Goal: Transaction & Acquisition: Book appointment/travel/reservation

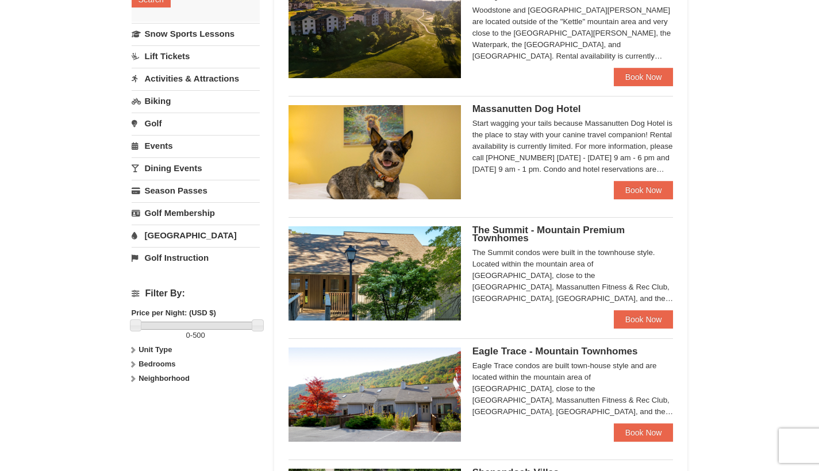
scroll to position [260, 0]
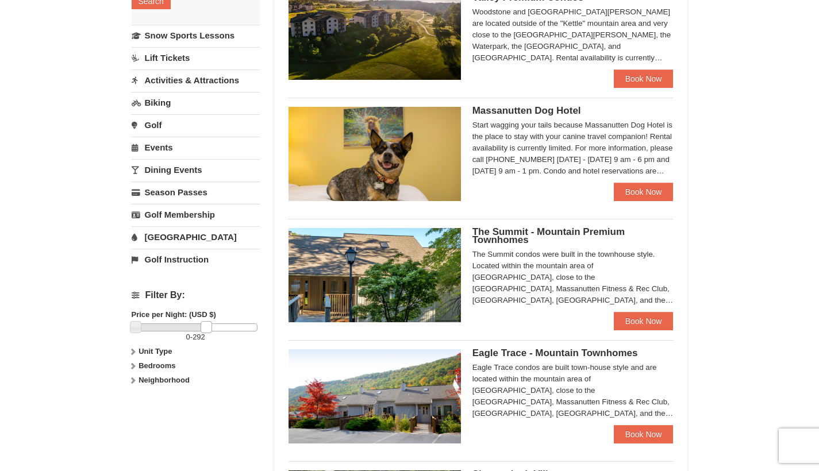
drag, startPoint x: 256, startPoint y: 327, endPoint x: 205, endPoint y: 328, distance: 51.2
click at [205, 328] on link at bounding box center [206, 326] width 11 height 11
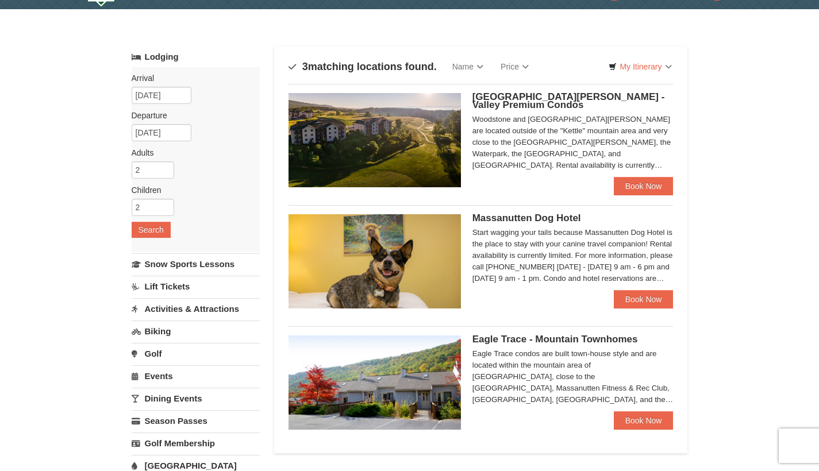
scroll to position [32, 0]
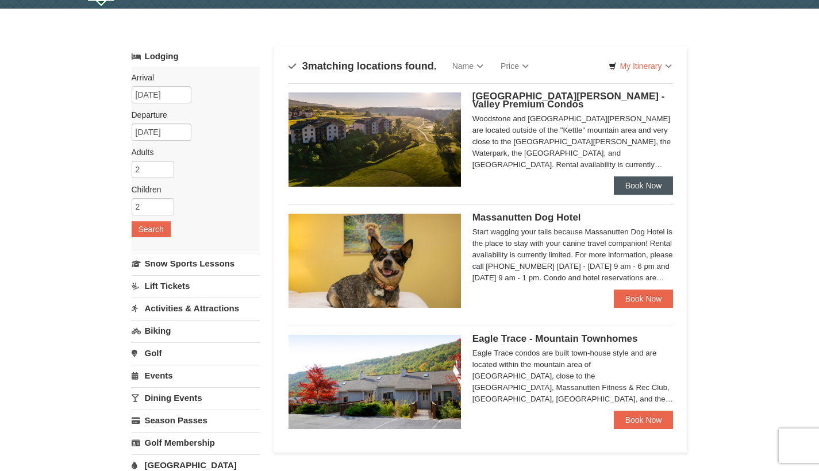
click at [643, 183] on link "Book Now" at bounding box center [644, 186] width 60 height 18
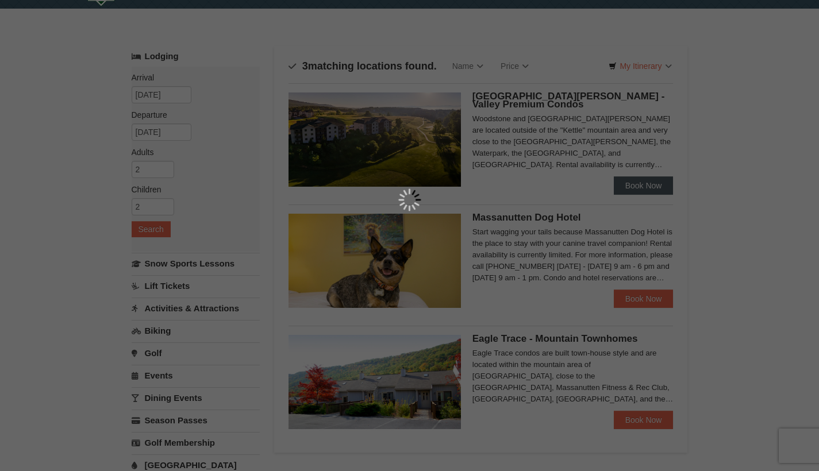
scroll to position [30, 0]
click at [638, 183] on div at bounding box center [409, 235] width 819 height 471
click at [416, 129] on div at bounding box center [409, 235] width 819 height 471
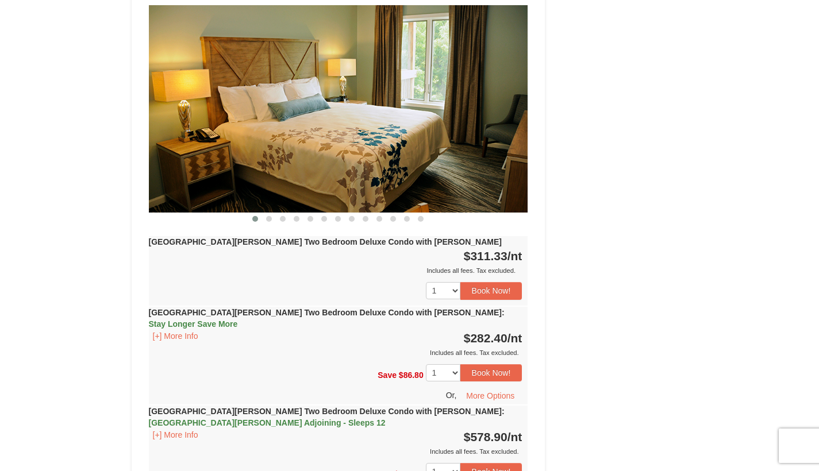
scroll to position [1655, 0]
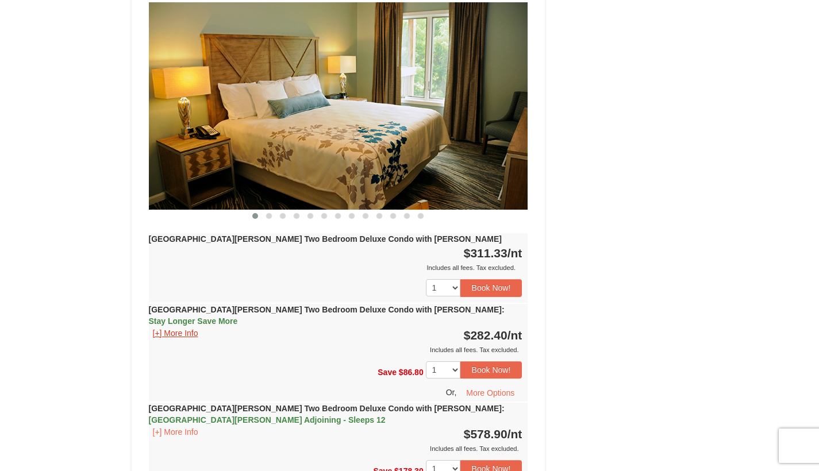
click at [185, 327] on button "[+] More Info" at bounding box center [175, 333] width 53 height 13
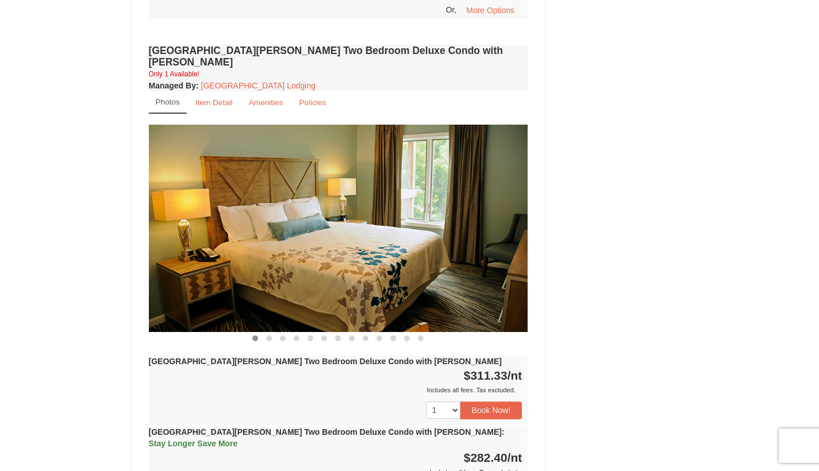
scroll to position [1498, 0]
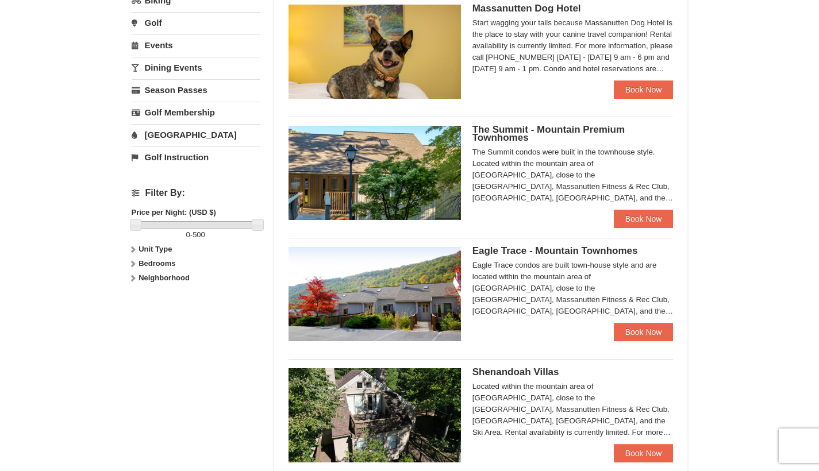
scroll to position [363, 0]
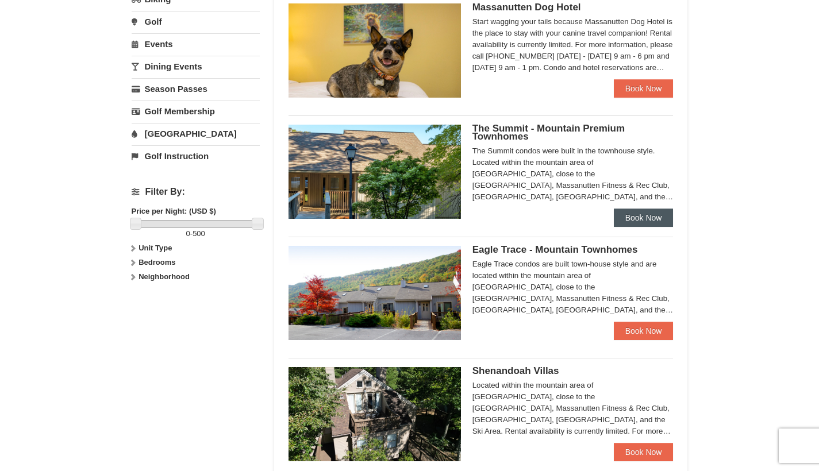
click at [654, 217] on link "Book Now" at bounding box center [644, 218] width 60 height 18
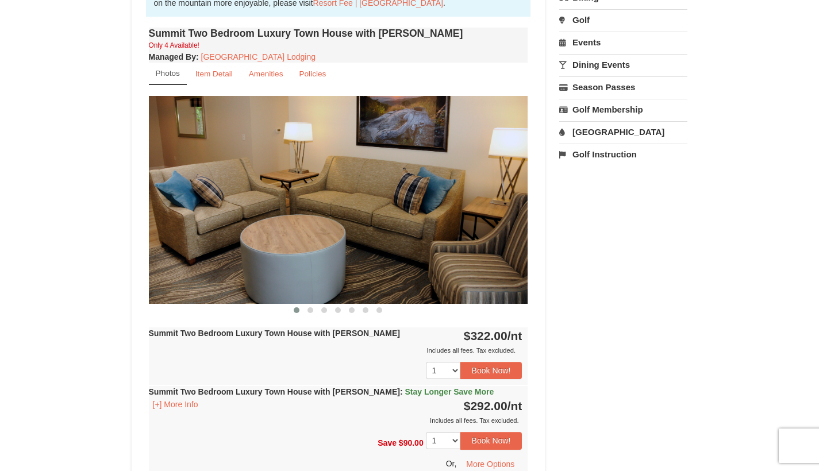
scroll to position [389, 0]
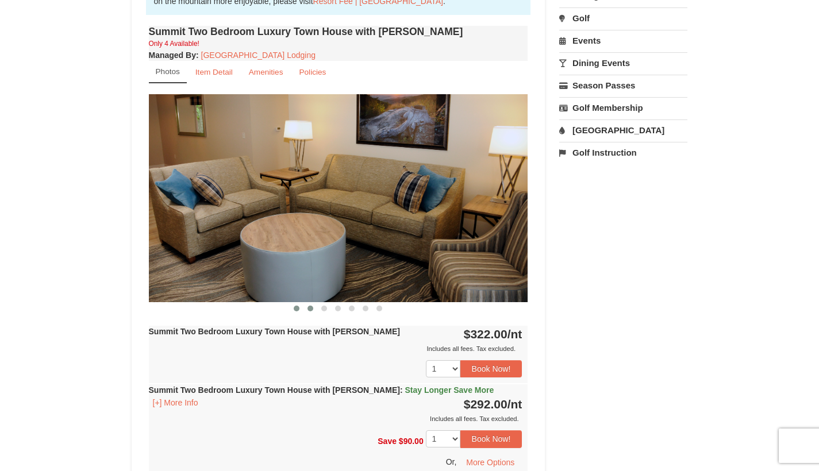
click at [313, 308] on span at bounding box center [311, 309] width 6 height 6
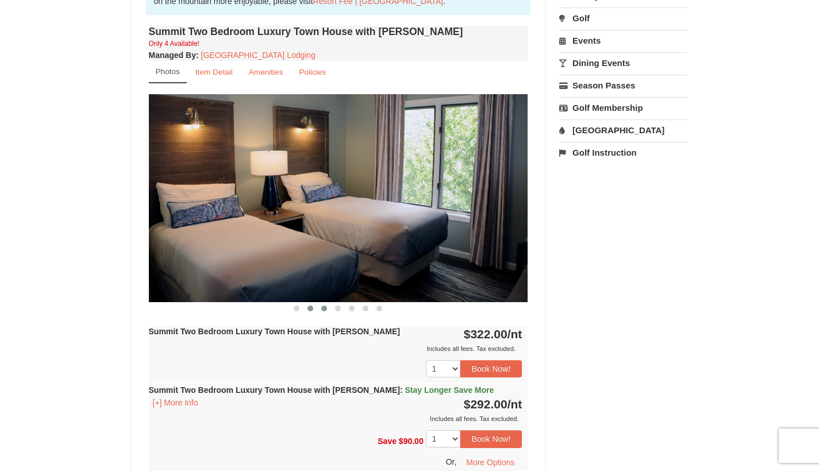
click at [323, 311] on span at bounding box center [324, 309] width 6 height 6
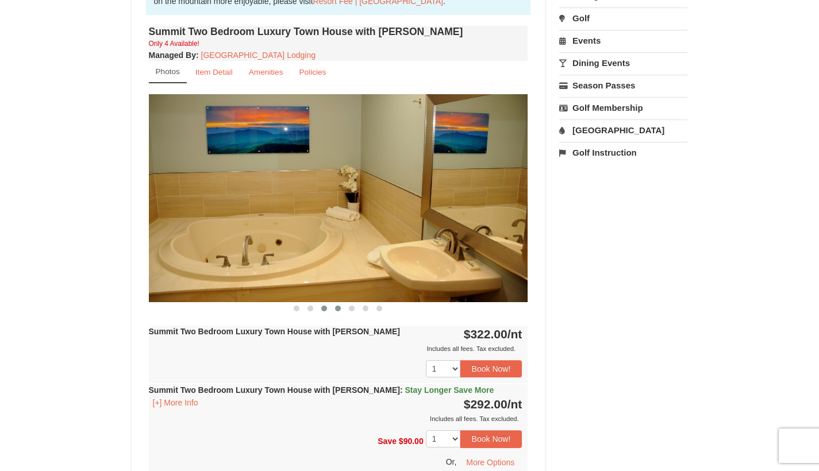
click at [340, 312] on button at bounding box center [338, 308] width 14 height 11
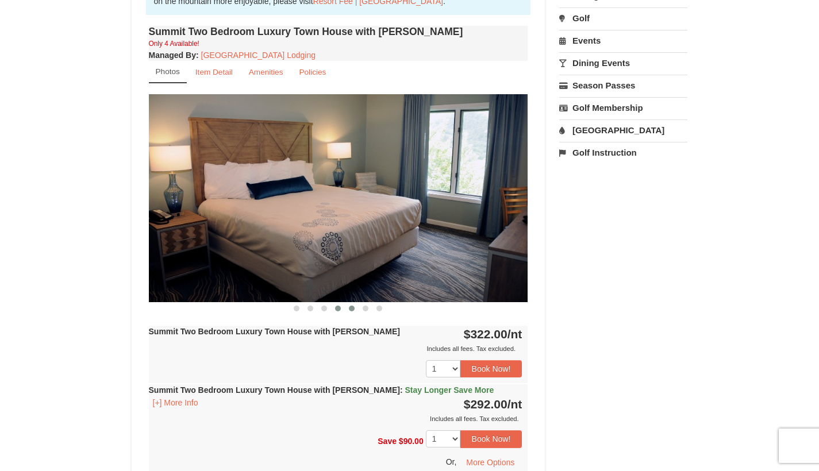
click at [353, 310] on span at bounding box center [352, 309] width 6 height 6
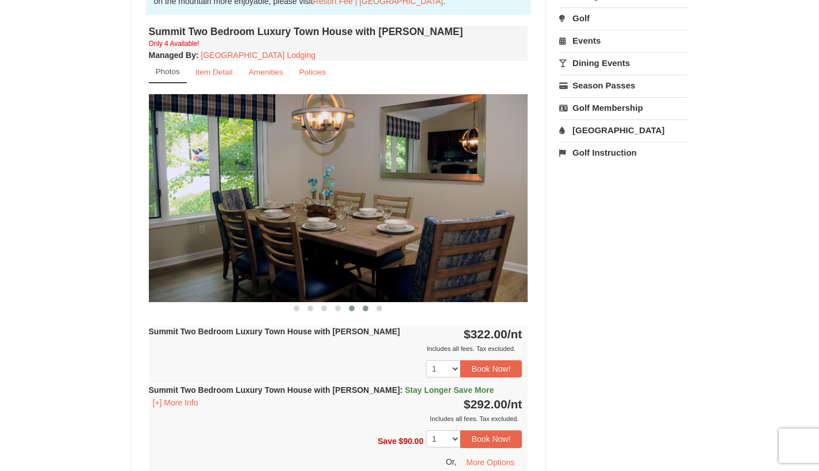
click at [366, 309] on span at bounding box center [366, 309] width 6 height 6
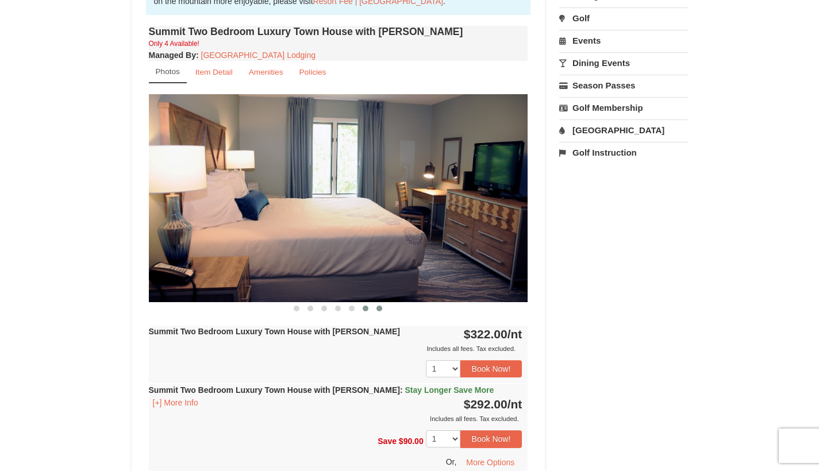
click at [382, 310] on span at bounding box center [380, 309] width 6 height 6
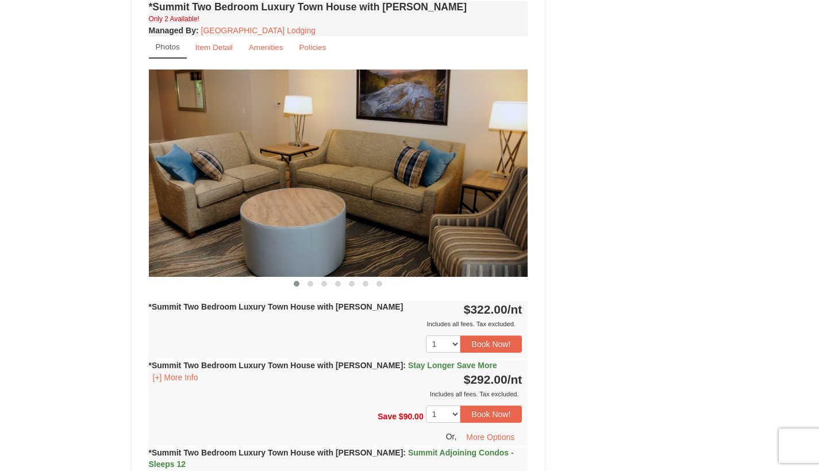
scroll to position [989, 0]
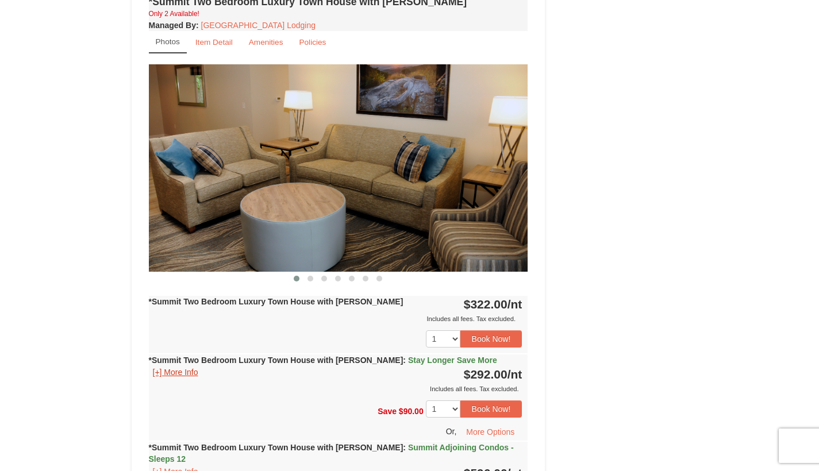
click at [189, 366] on button "[+] More Info" at bounding box center [175, 372] width 53 height 13
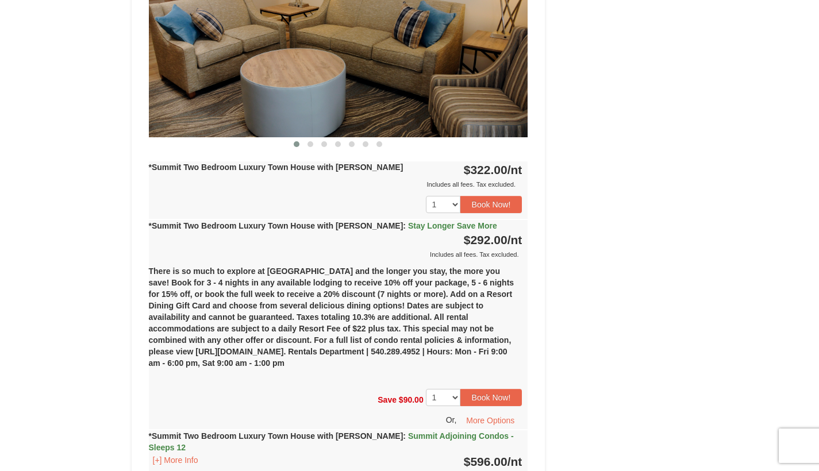
scroll to position [1127, 0]
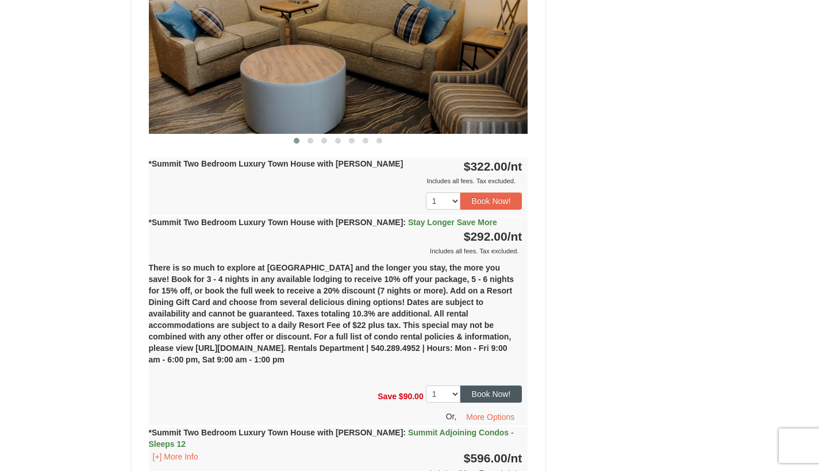
click at [497, 387] on button "Book Now!" at bounding box center [492, 394] width 62 height 17
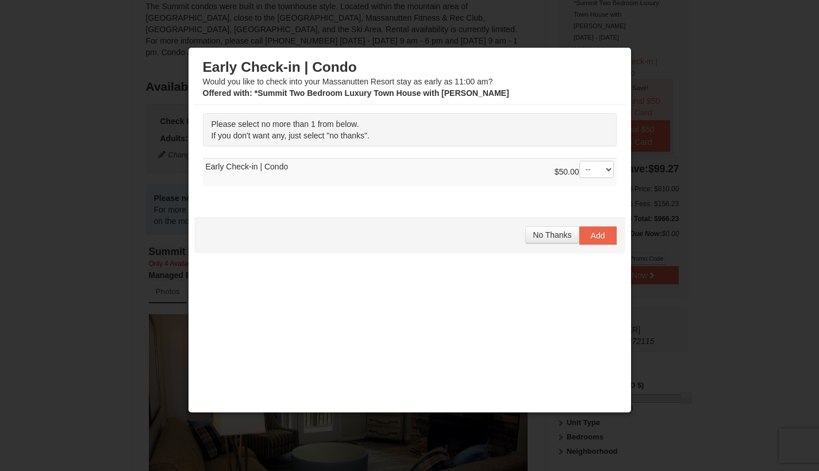
scroll to position [112, 0]
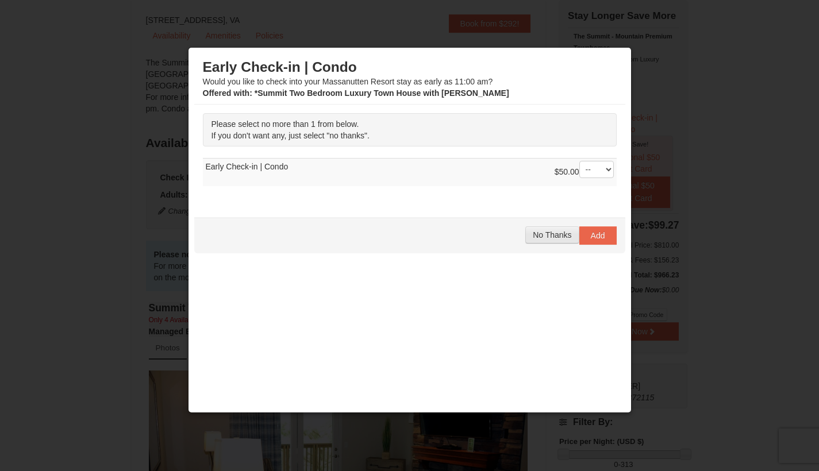
click at [553, 235] on span "No Thanks" at bounding box center [552, 235] width 39 height 9
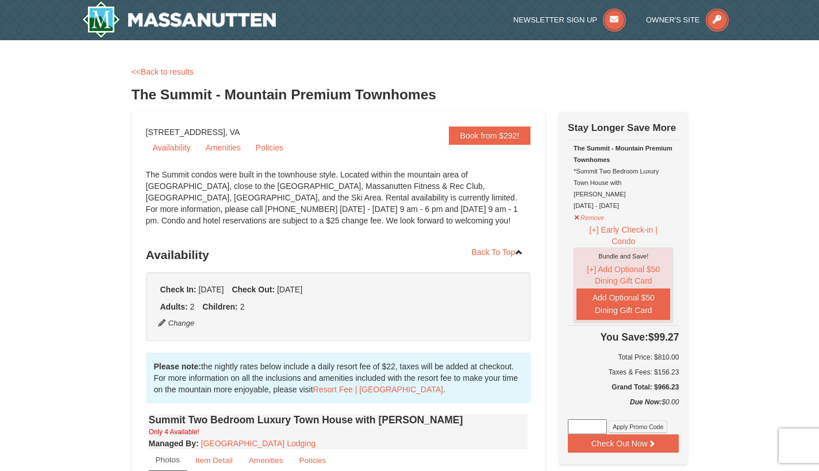
scroll to position [0, 0]
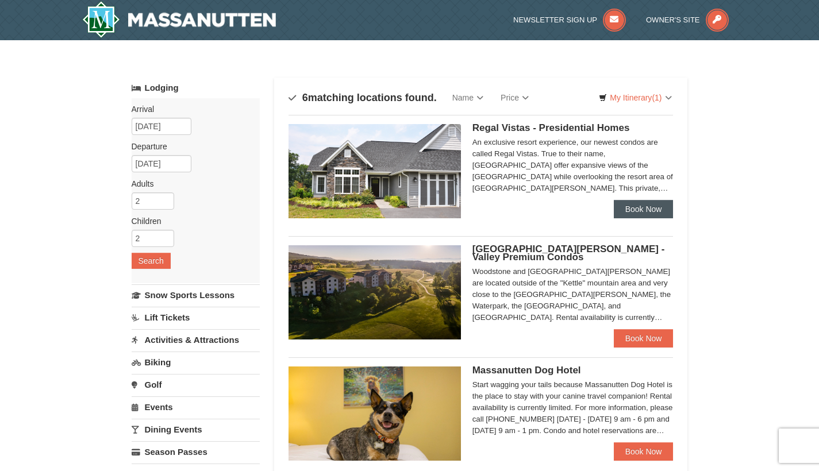
click at [641, 214] on link "Book Now" at bounding box center [644, 209] width 60 height 18
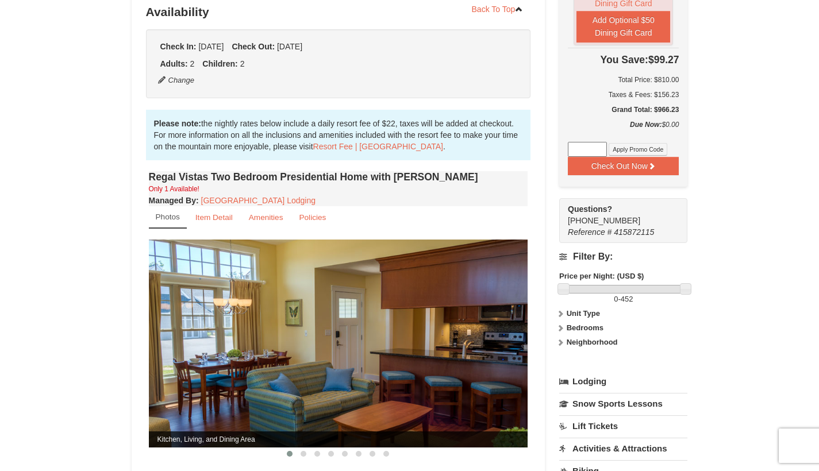
scroll to position [312, 0]
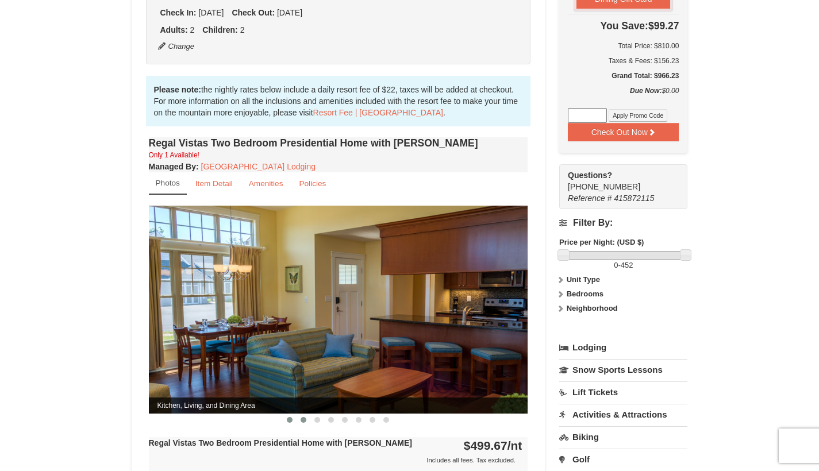
click at [305, 417] on span at bounding box center [304, 420] width 6 height 6
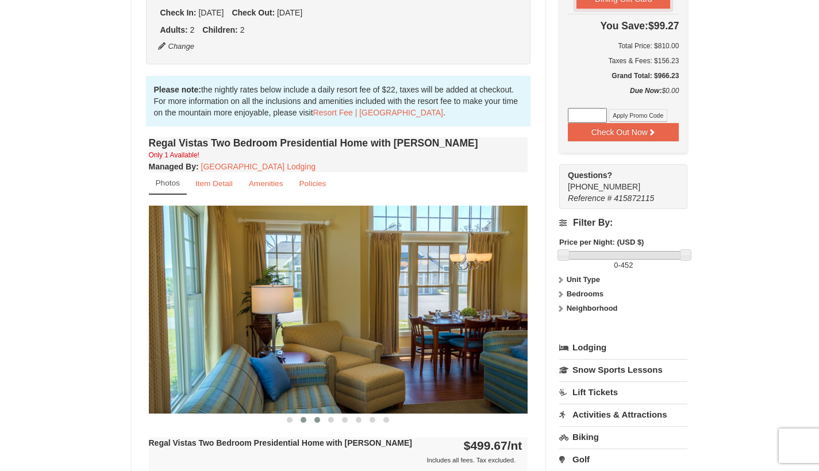
click at [317, 417] on span at bounding box center [317, 420] width 6 height 6
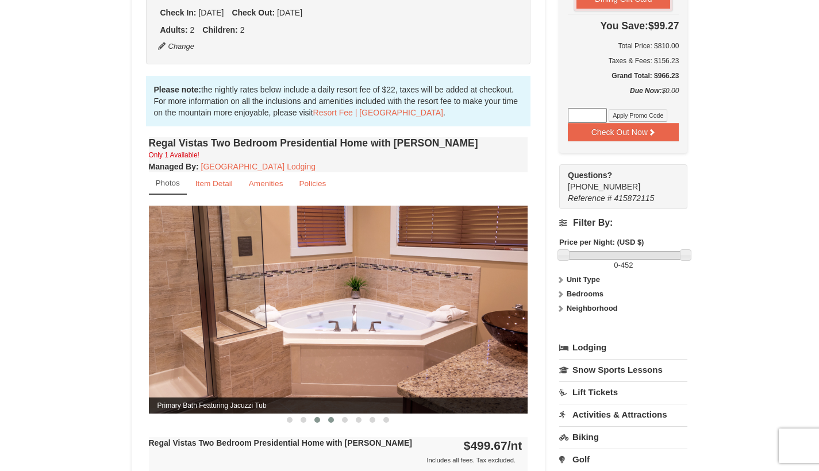
click at [332, 417] on span at bounding box center [331, 420] width 6 height 6
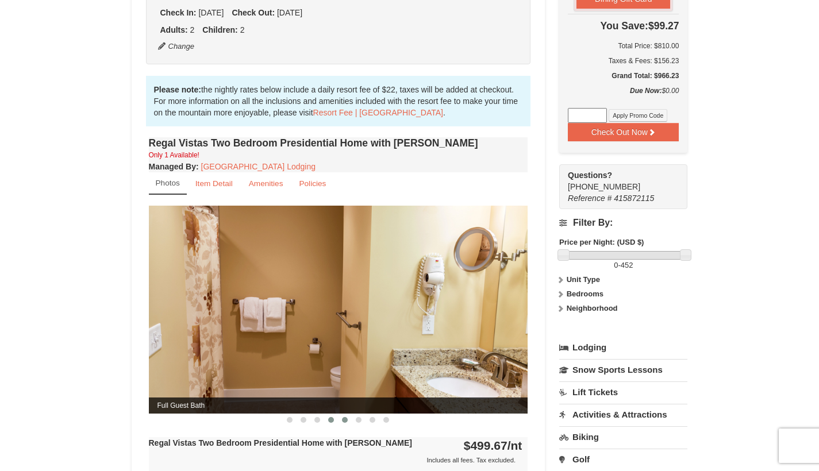
click at [346, 417] on span at bounding box center [345, 420] width 6 height 6
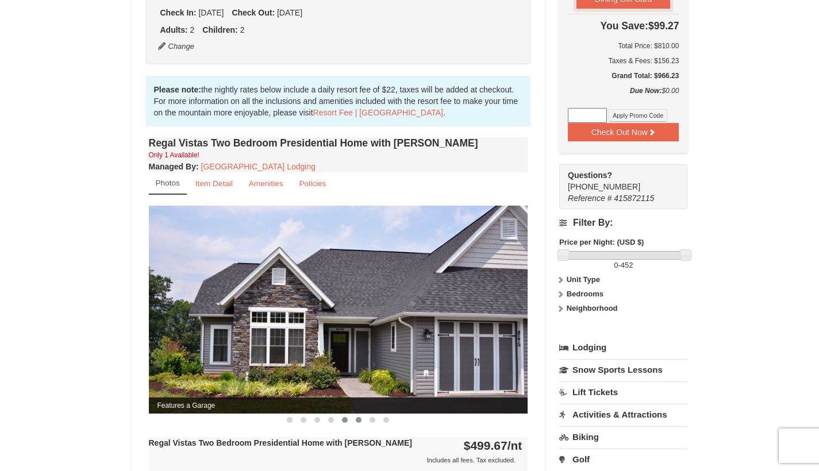
click at [360, 417] on span at bounding box center [359, 420] width 6 height 6
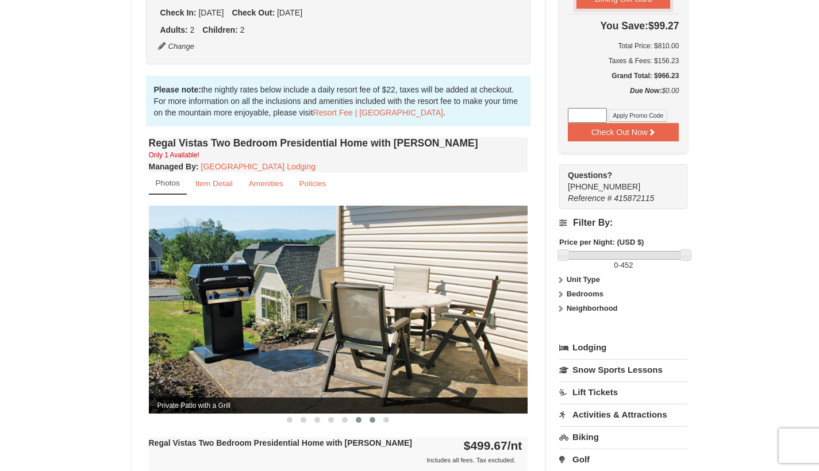
click at [372, 417] on span at bounding box center [373, 420] width 6 height 6
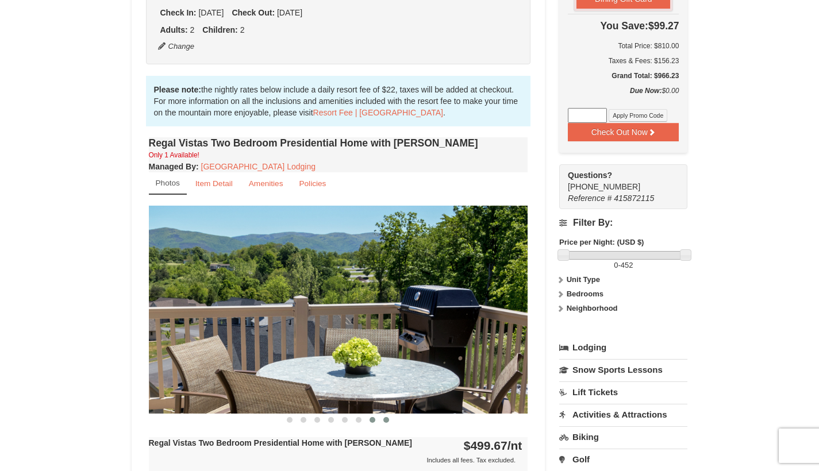
click at [382, 415] on button at bounding box center [386, 420] width 14 height 11
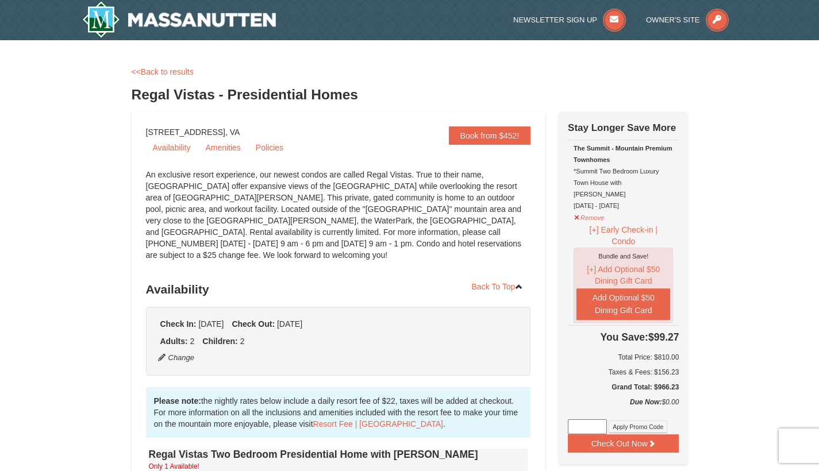
scroll to position [0, 0]
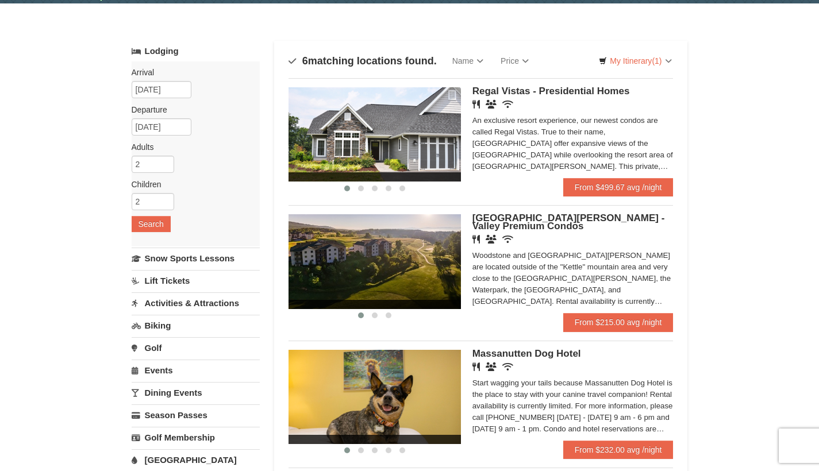
click at [562, 220] on span "[GEOGRAPHIC_DATA][PERSON_NAME] - Valley Premium Condos" at bounding box center [569, 222] width 193 height 19
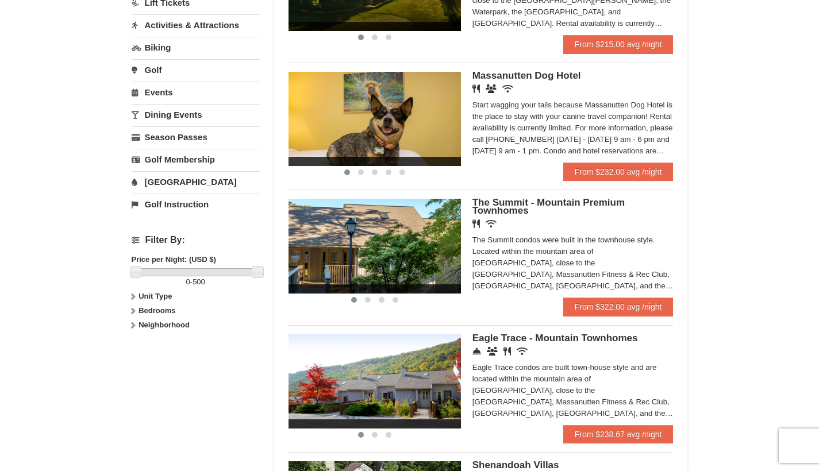
scroll to position [319, 0]
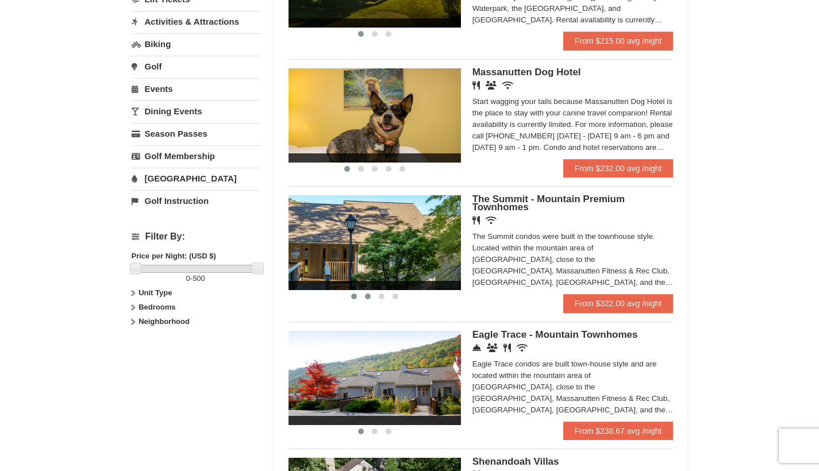
click at [366, 297] on span at bounding box center [368, 297] width 6 height 6
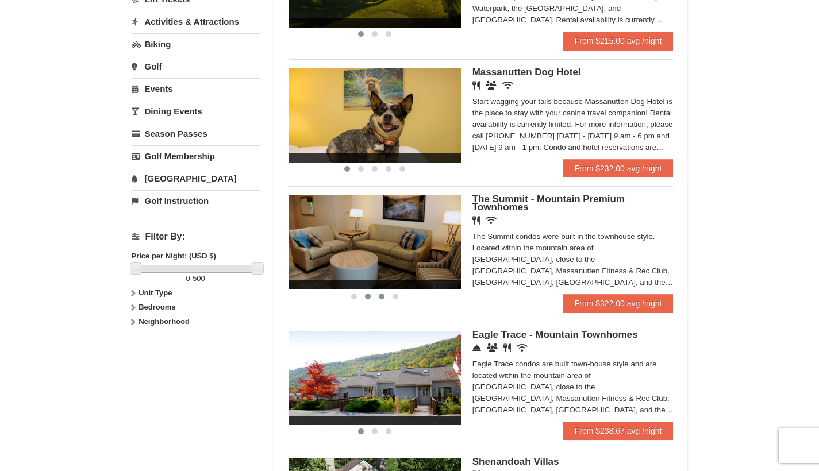
click at [380, 297] on span at bounding box center [382, 297] width 6 height 6
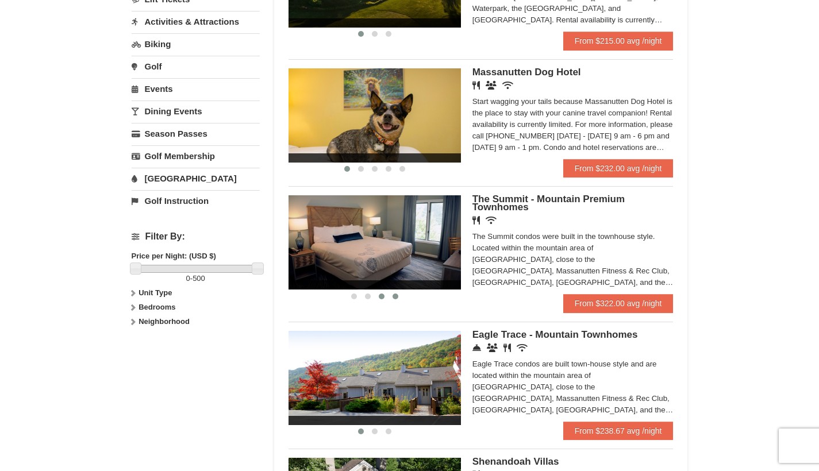
click at [394, 297] on span at bounding box center [396, 297] width 6 height 6
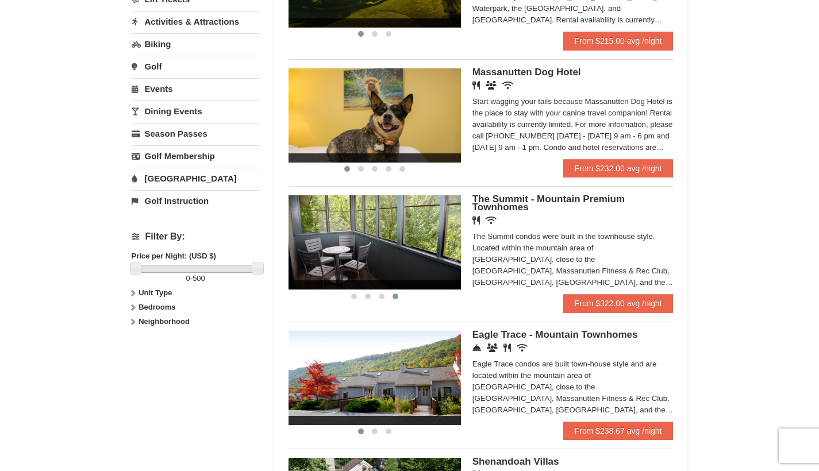
click at [509, 198] on span "The Summit - Mountain Premium Townhomes" at bounding box center [549, 203] width 152 height 19
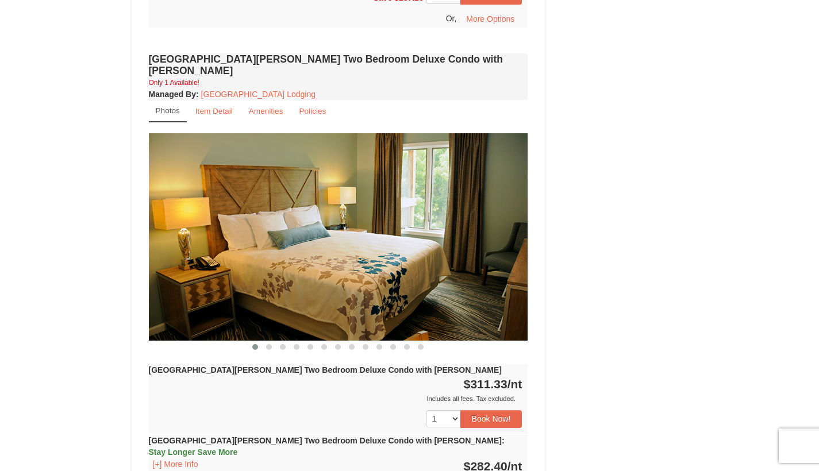
scroll to position [1553, 0]
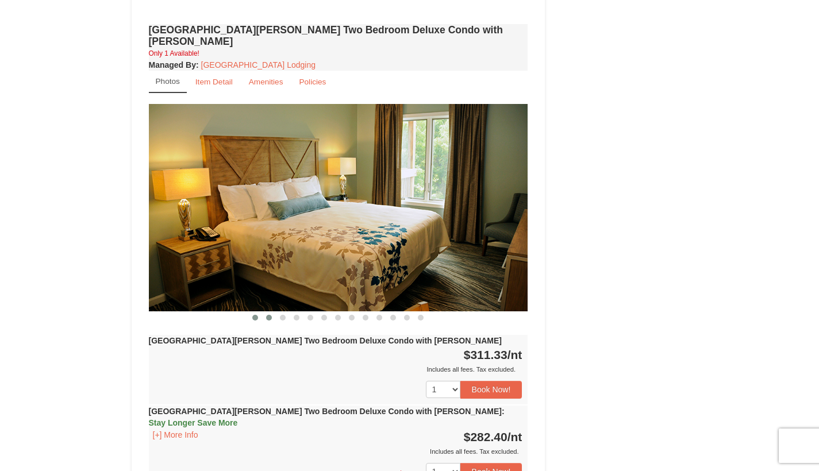
click at [271, 315] on span at bounding box center [269, 318] width 6 height 6
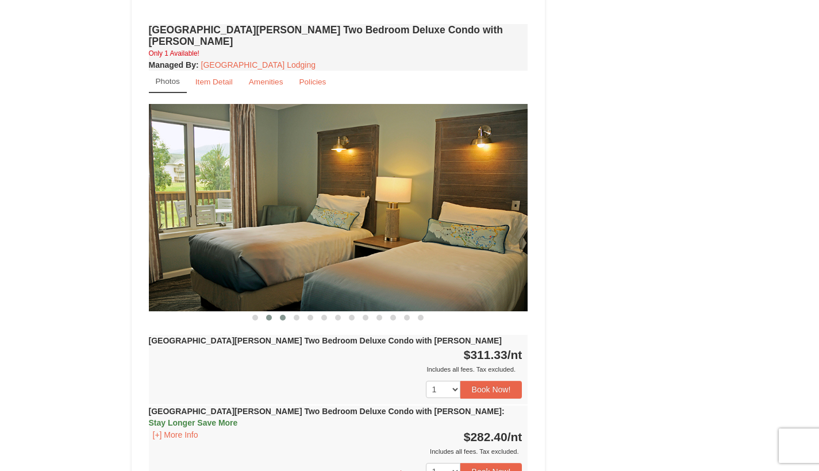
click at [284, 315] on span at bounding box center [283, 318] width 6 height 6
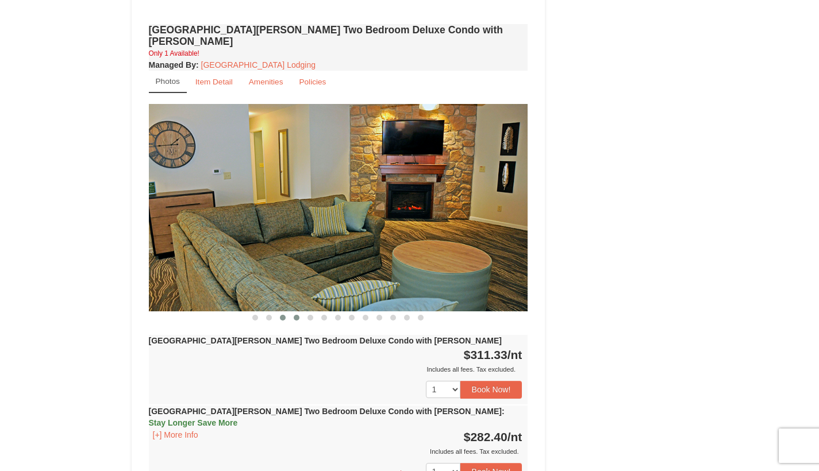
click at [297, 315] on span at bounding box center [297, 318] width 6 height 6
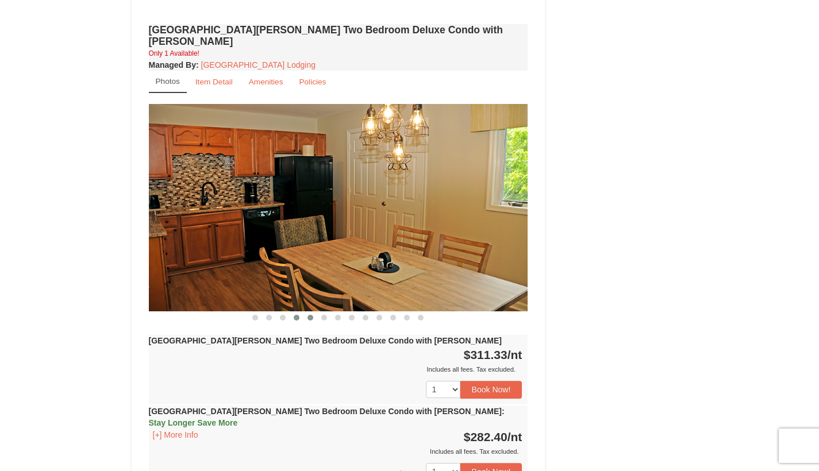
click at [312, 315] on span at bounding box center [311, 318] width 6 height 6
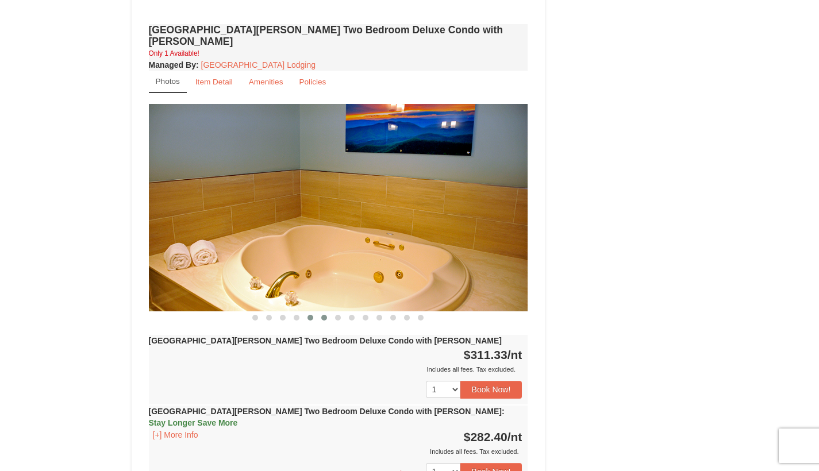
click at [329, 312] on button at bounding box center [324, 317] width 14 height 11
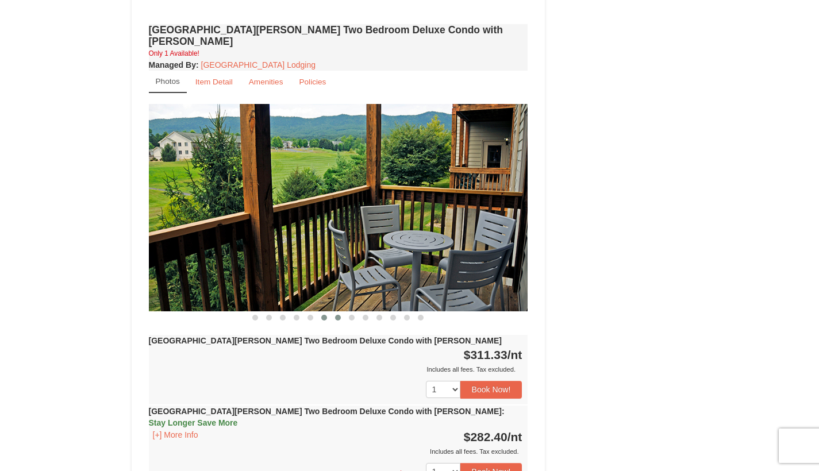
click at [339, 315] on span at bounding box center [338, 318] width 6 height 6
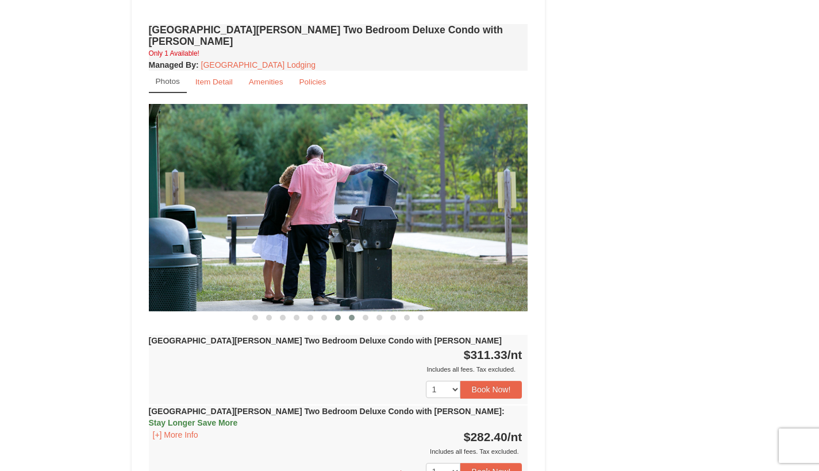
click at [348, 312] on button at bounding box center [352, 317] width 14 height 11
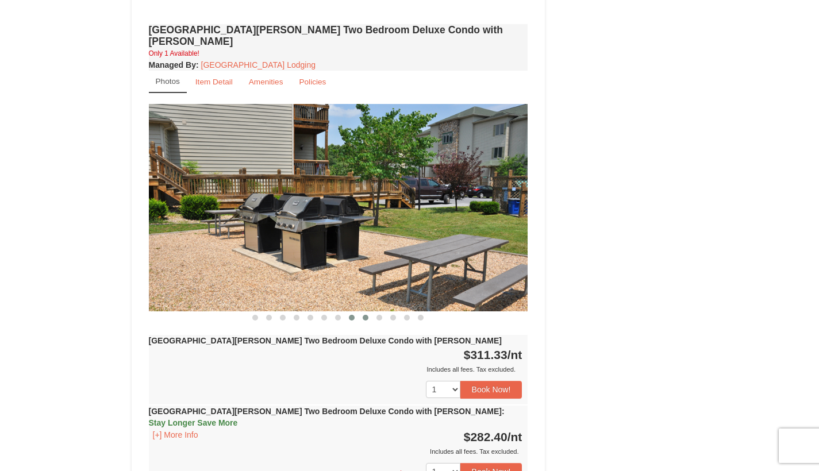
click at [365, 315] on span at bounding box center [366, 318] width 6 height 6
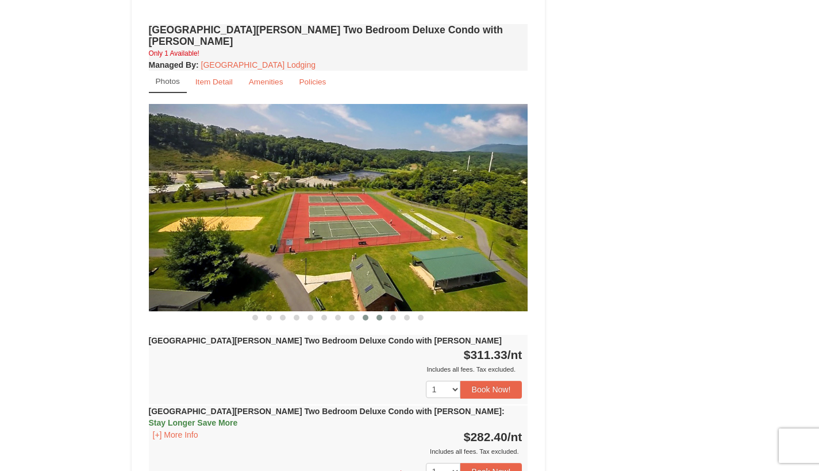
click at [379, 315] on span at bounding box center [380, 318] width 6 height 6
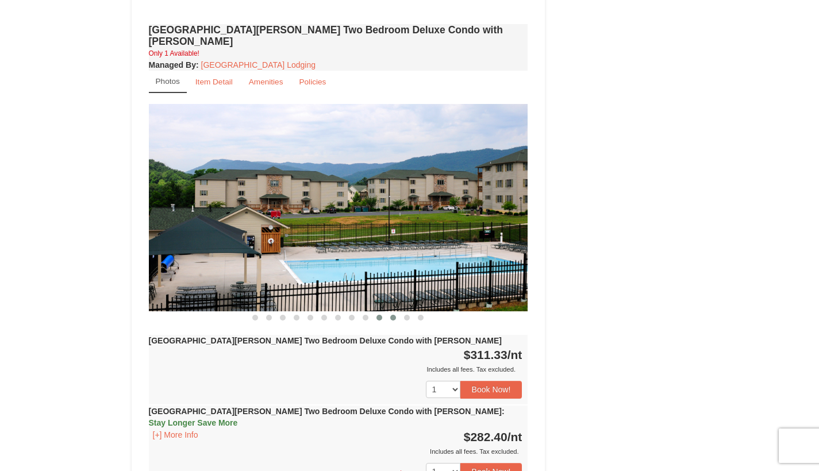
click at [398, 312] on button at bounding box center [393, 317] width 14 height 11
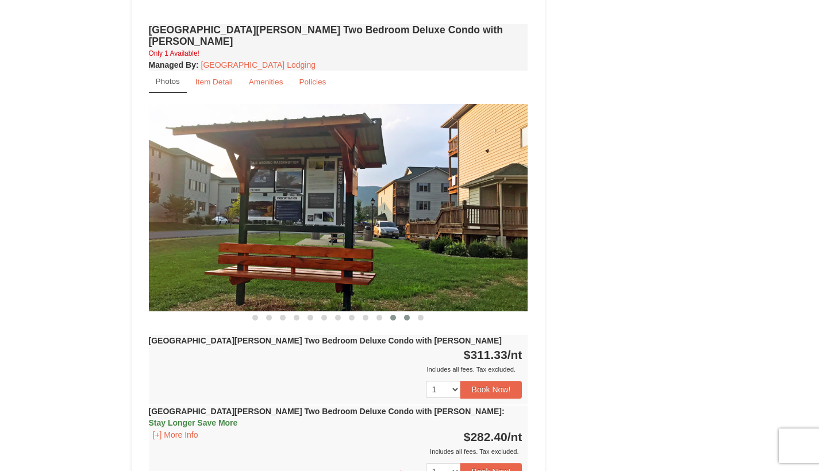
click at [408, 315] on span at bounding box center [407, 318] width 6 height 6
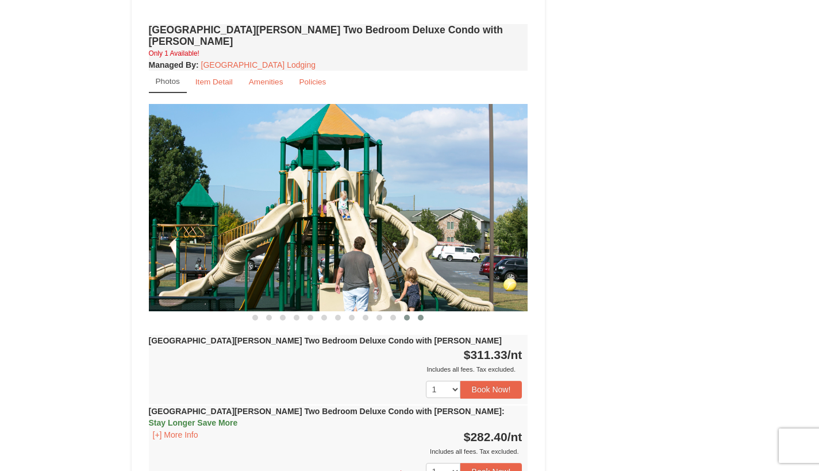
click at [420, 315] on span at bounding box center [421, 318] width 6 height 6
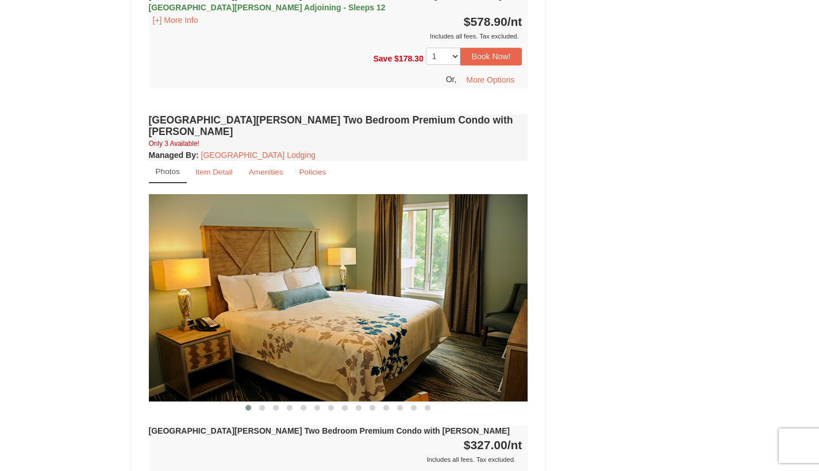
scroll to position [2645, 0]
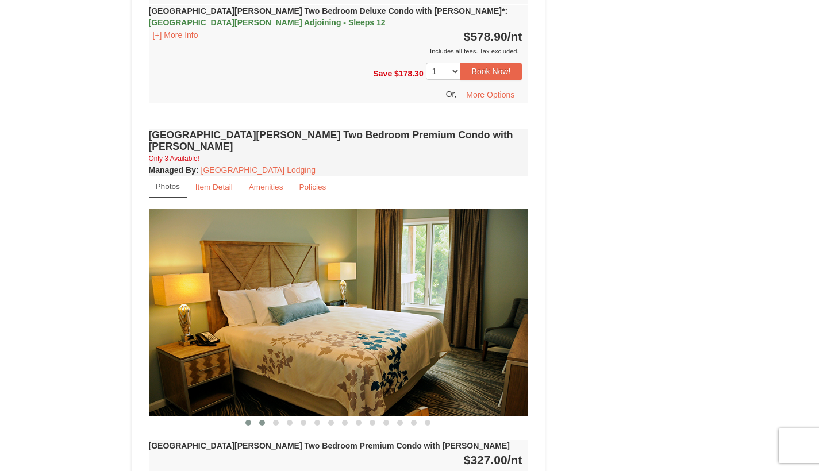
click at [263, 420] on span at bounding box center [262, 423] width 6 height 6
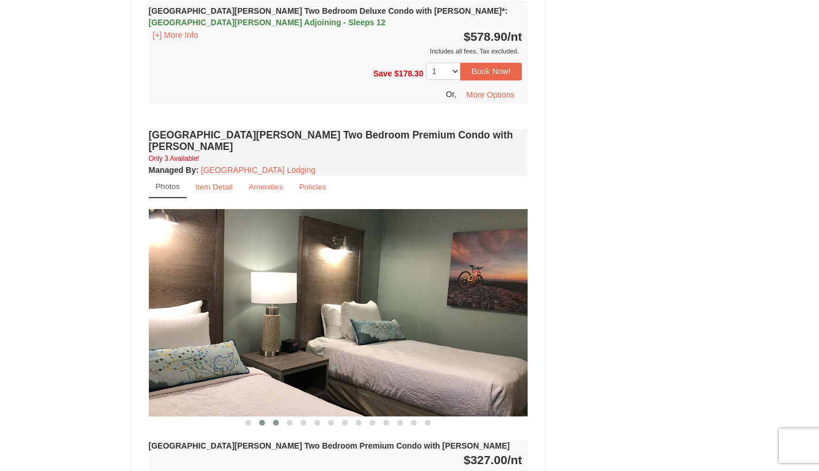
click at [275, 420] on span at bounding box center [276, 423] width 6 height 6
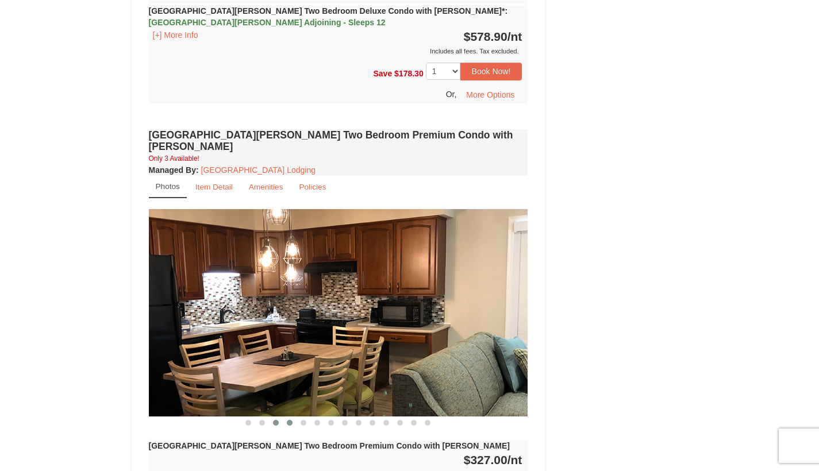
click at [288, 420] on span at bounding box center [290, 423] width 6 height 6
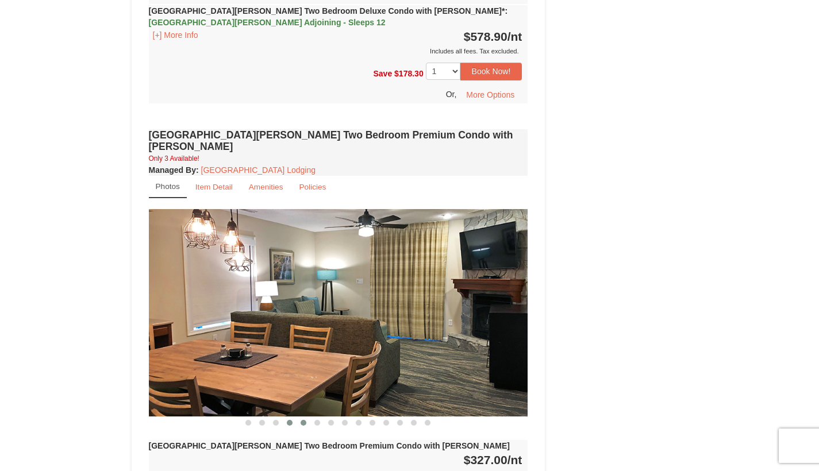
click at [302, 420] on span at bounding box center [304, 423] width 6 height 6
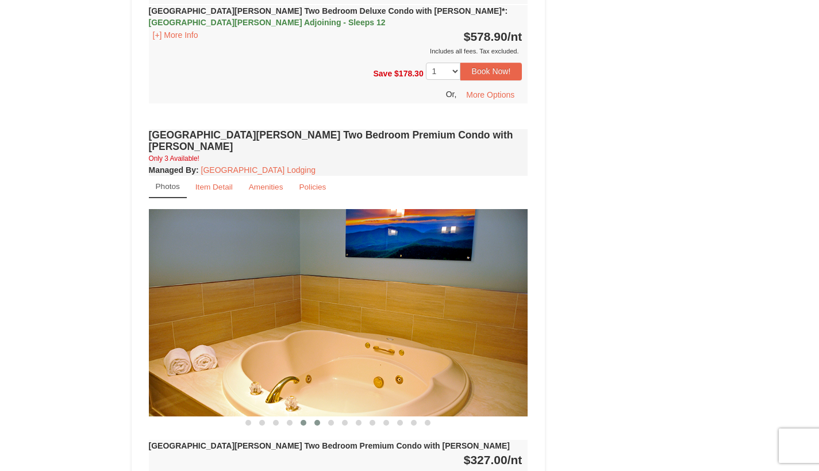
click at [323, 417] on button at bounding box center [317, 422] width 14 height 11
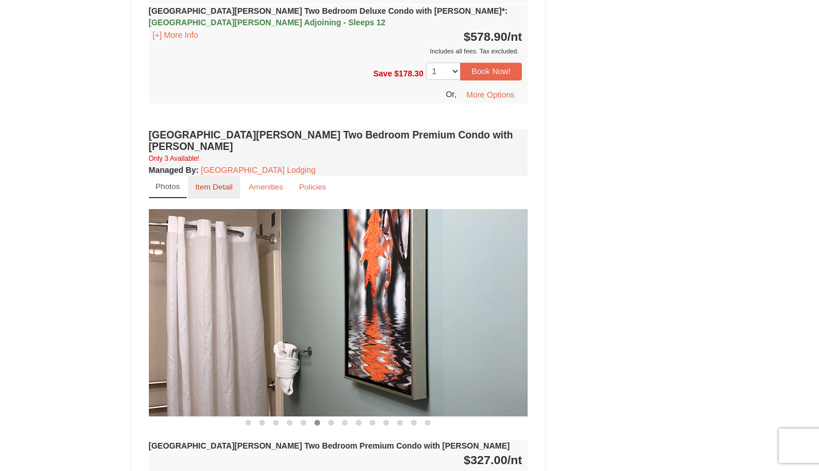
click at [216, 183] on small "Item Detail" at bounding box center [213, 187] width 37 height 9
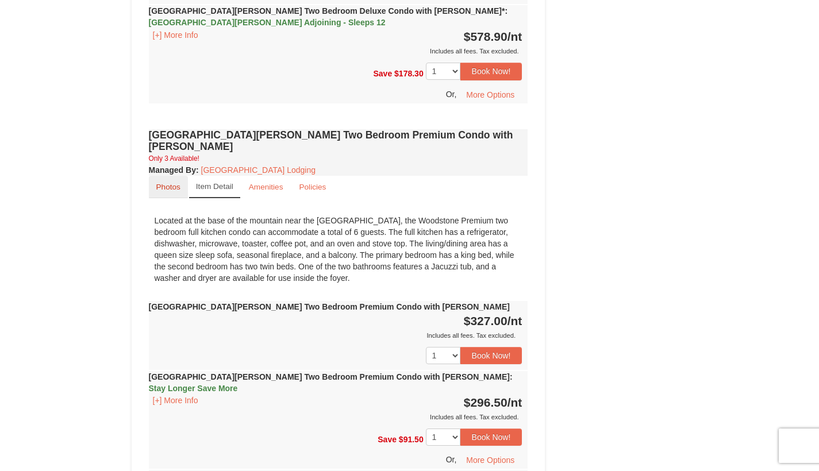
click at [175, 183] on small "Photos" at bounding box center [168, 187] width 24 height 9
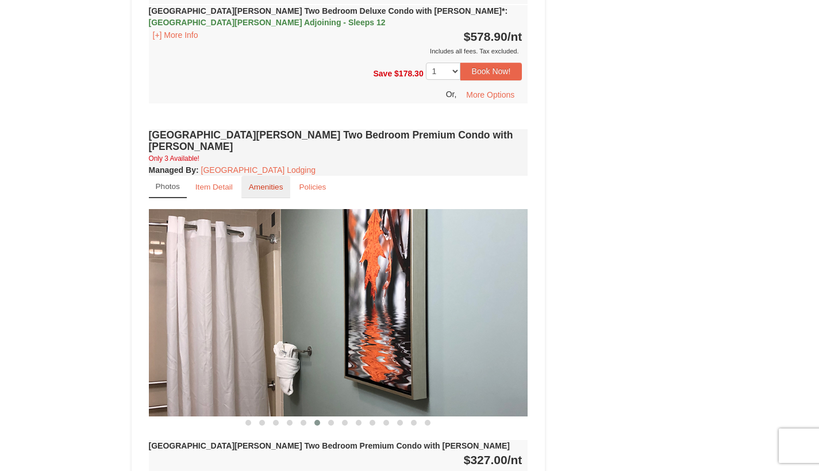
click at [270, 183] on small "Amenities" at bounding box center [266, 187] width 34 height 9
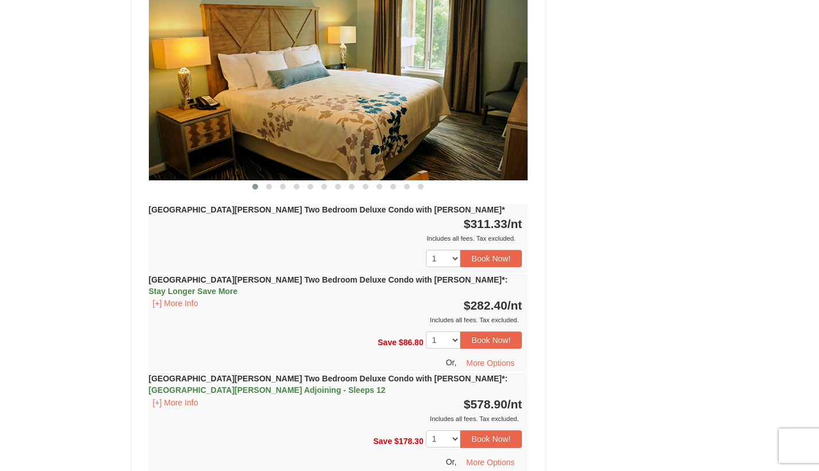
scroll to position [2277, 0]
click at [195, 298] on button "[+] More Info" at bounding box center [175, 304] width 53 height 13
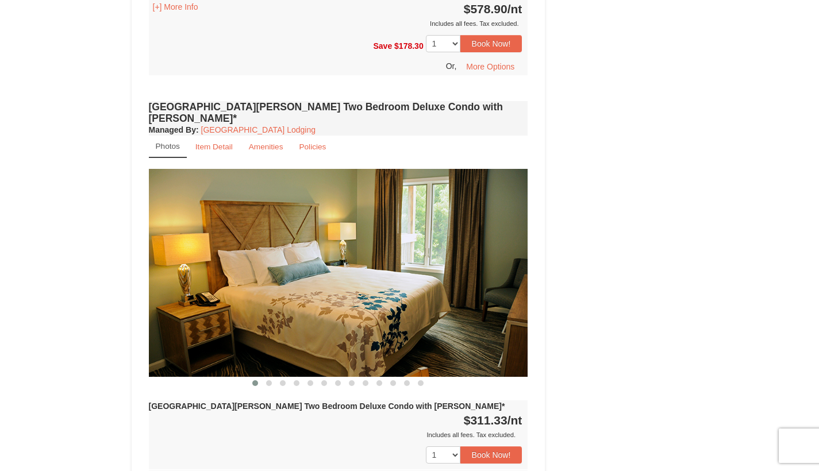
scroll to position [2077, 0]
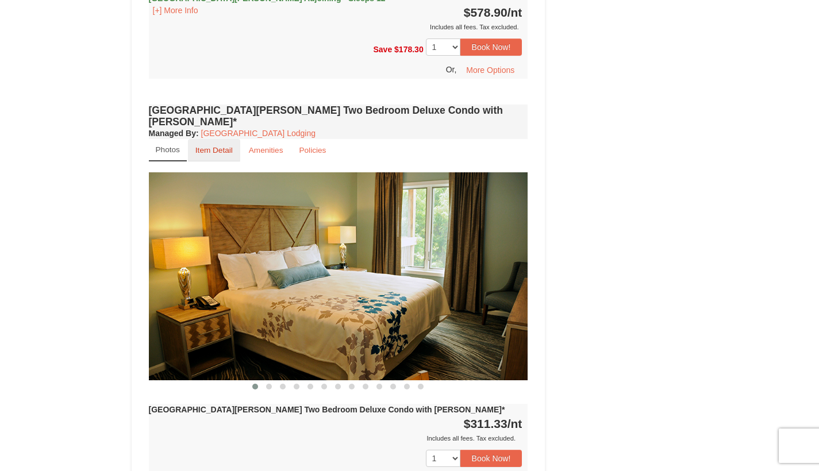
click at [220, 146] on small "Item Detail" at bounding box center [213, 150] width 37 height 9
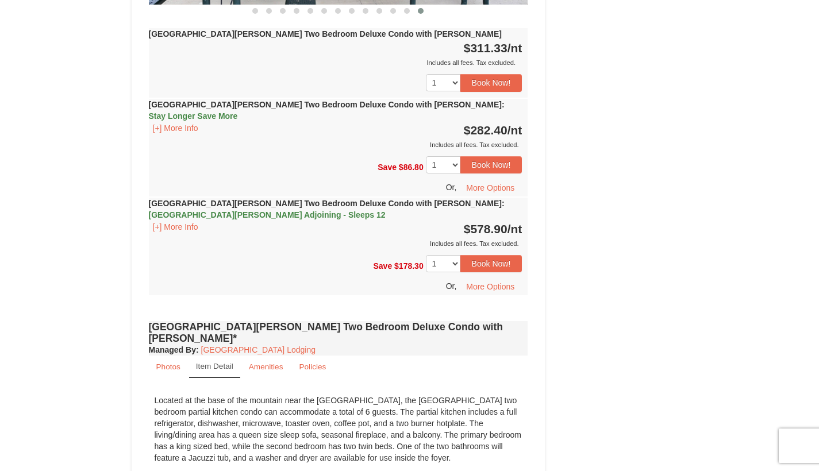
scroll to position [1919, 0]
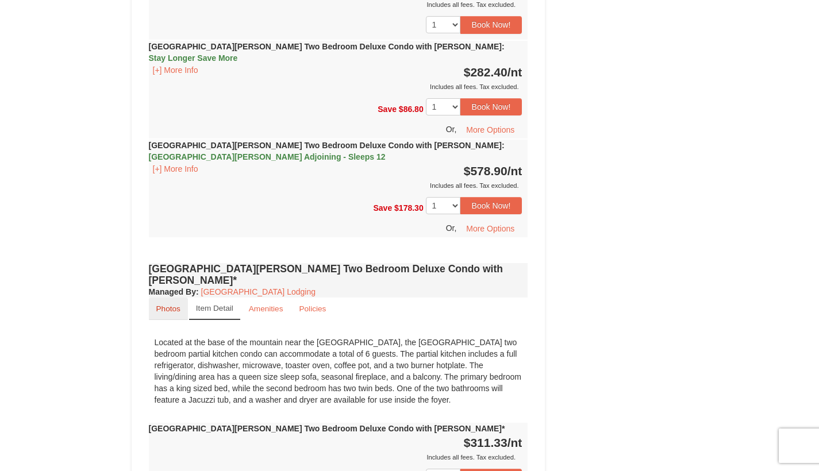
click at [177, 305] on small "Photos" at bounding box center [168, 309] width 24 height 9
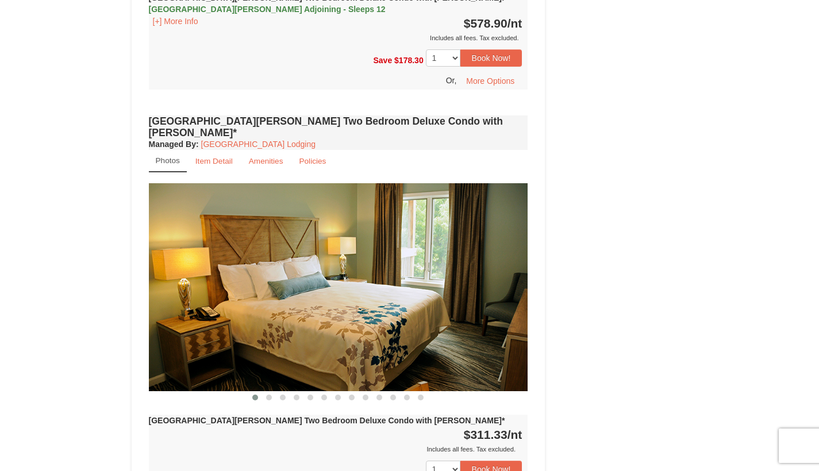
scroll to position [2069, 0]
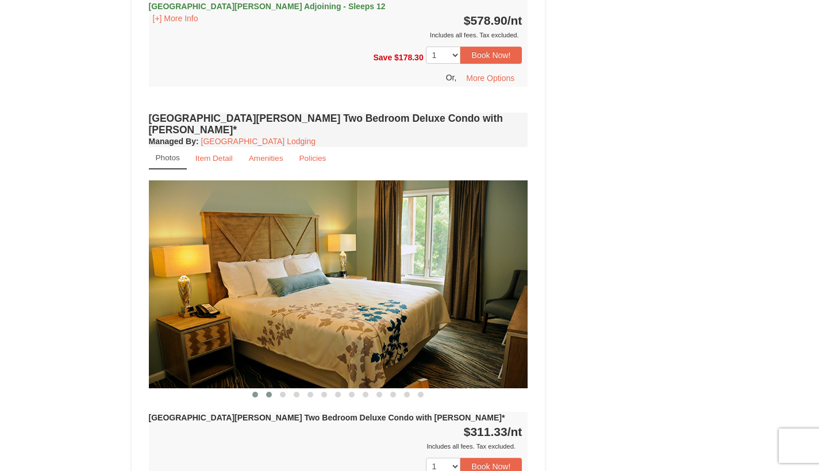
click at [271, 392] on span at bounding box center [269, 395] width 6 height 6
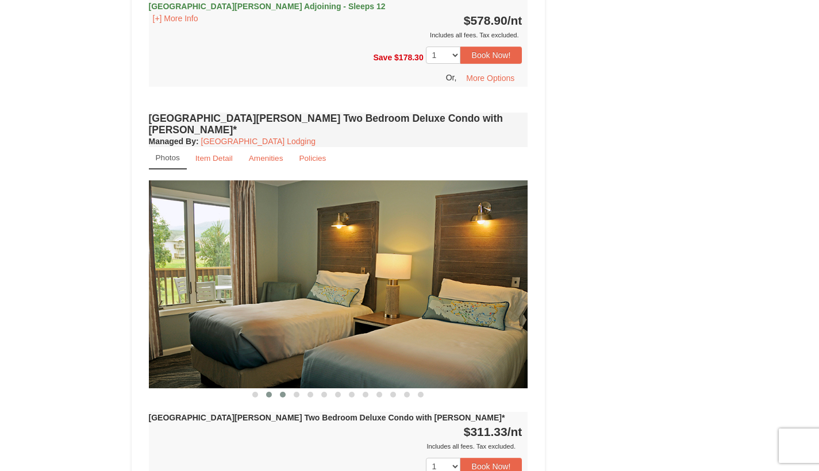
click at [284, 392] on span at bounding box center [283, 395] width 6 height 6
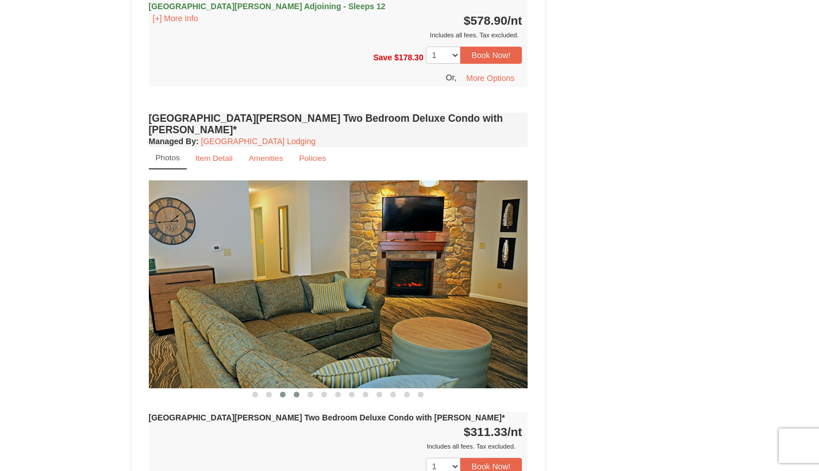
click at [301, 389] on button at bounding box center [297, 394] width 14 height 11
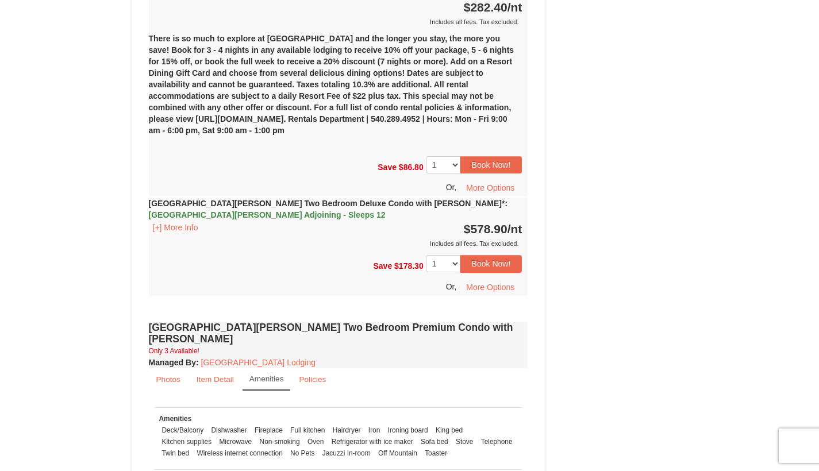
scroll to position [2579, 0]
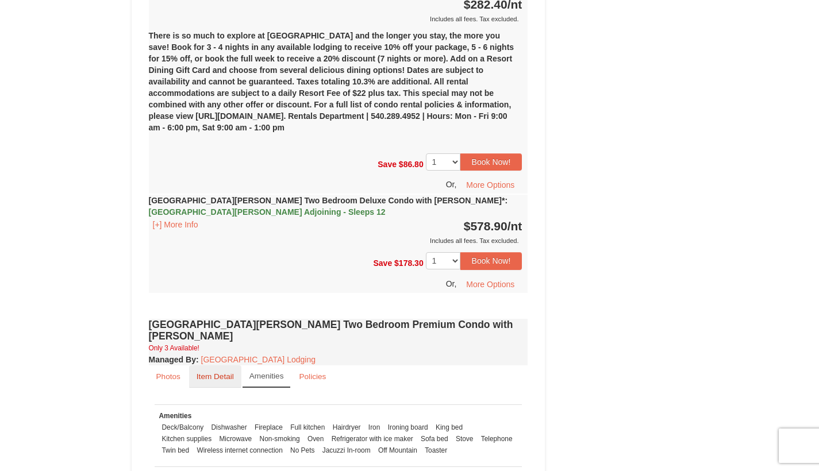
click at [215, 373] on small "Item Detail" at bounding box center [215, 377] width 37 height 9
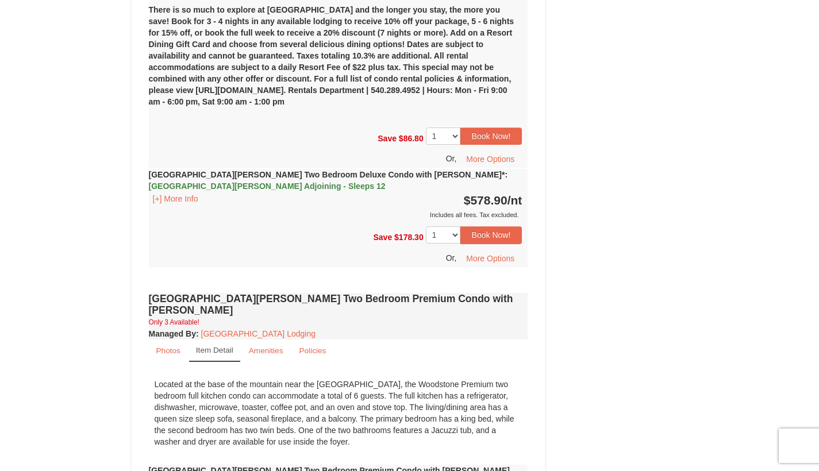
scroll to position [2613, 0]
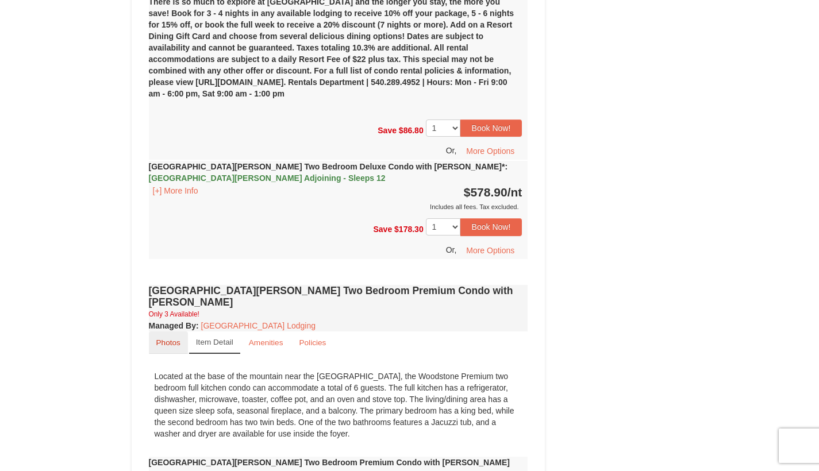
click at [172, 339] on small "Photos" at bounding box center [168, 343] width 24 height 9
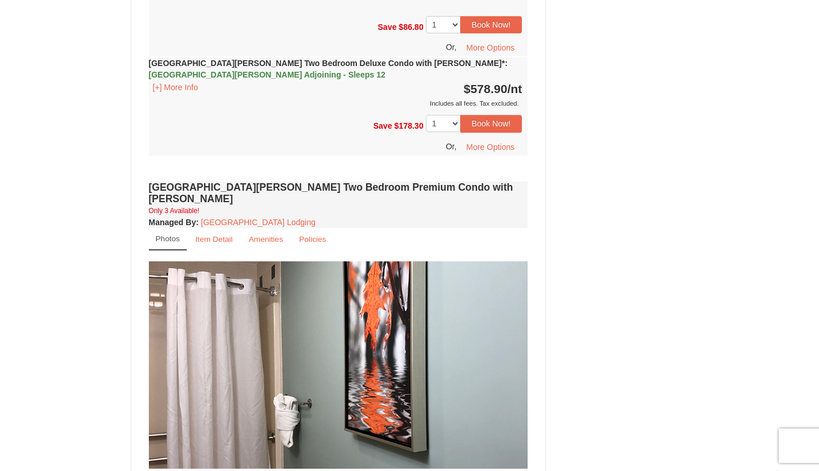
scroll to position [2717, 0]
click at [252, 469] on button at bounding box center [248, 474] width 14 height 11
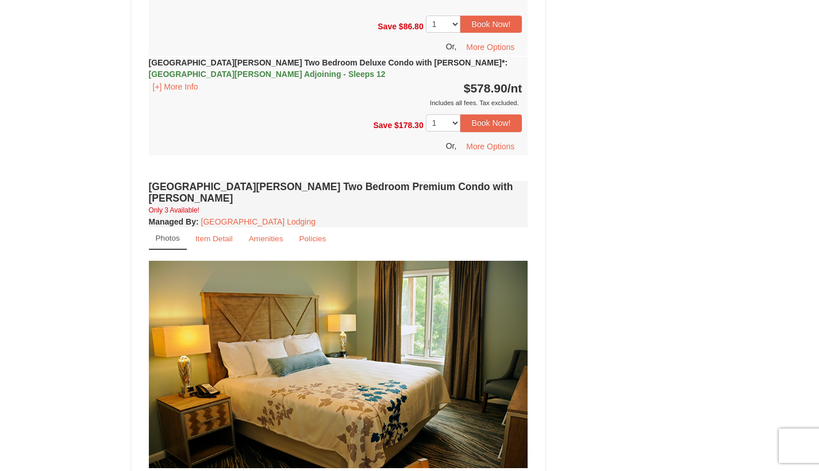
click at [262, 471] on span at bounding box center [262, 475] width 6 height 6
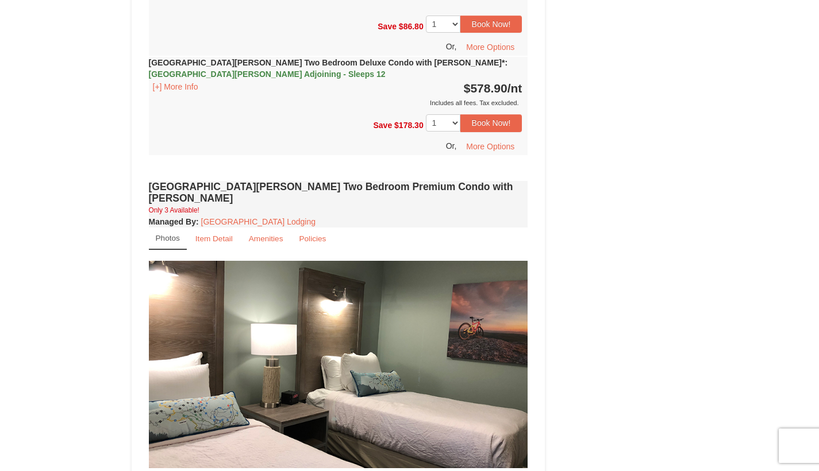
click at [275, 471] on span at bounding box center [276, 475] width 6 height 6
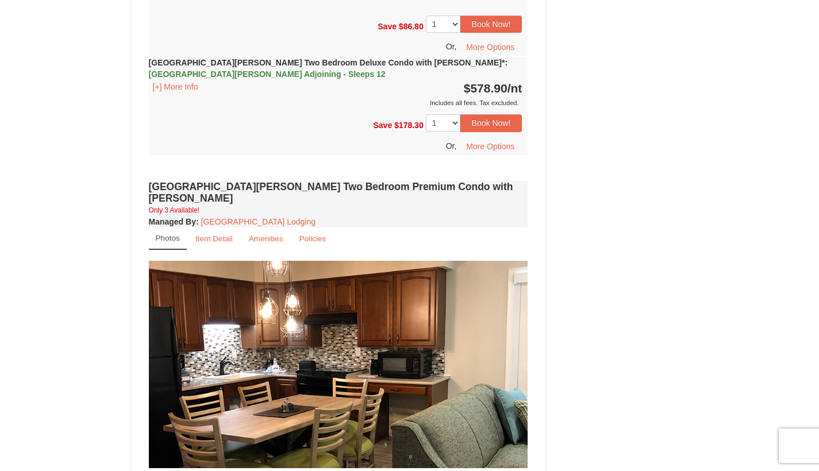
click at [290, 471] on span at bounding box center [290, 475] width 6 height 6
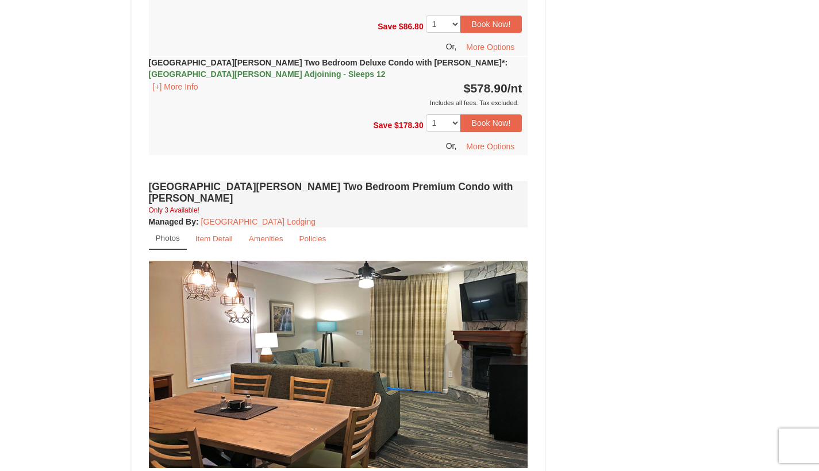
click at [306, 469] on button at bounding box center [304, 474] width 14 height 11
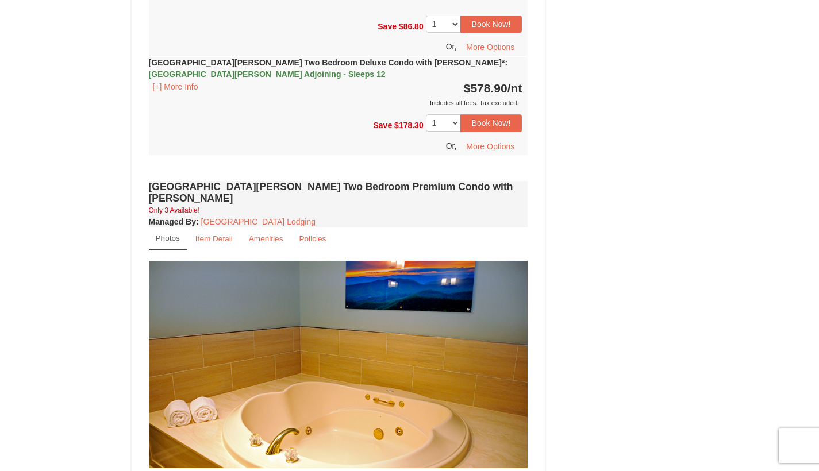
click at [319, 471] on span at bounding box center [317, 475] width 6 height 6
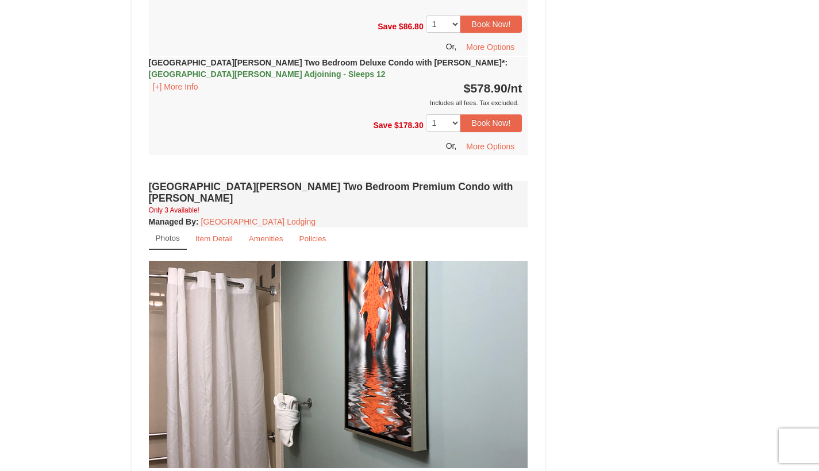
click at [334, 469] on button at bounding box center [331, 474] width 14 height 11
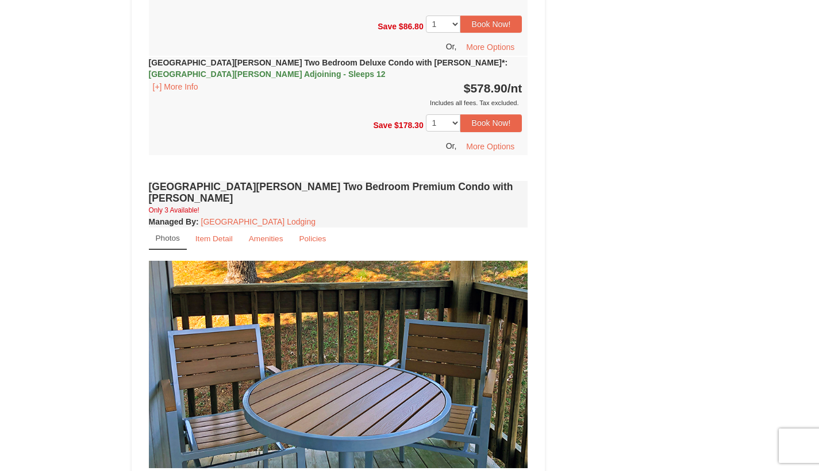
click at [346, 471] on span at bounding box center [345, 475] width 6 height 6
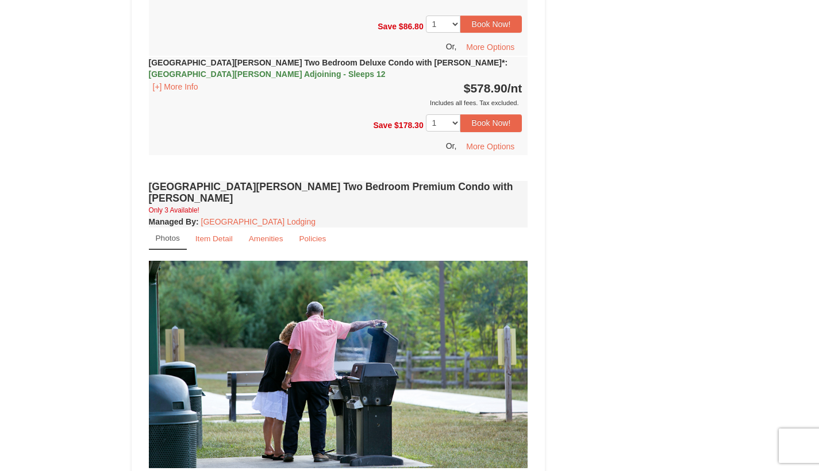
click at [359, 471] on span at bounding box center [359, 475] width 6 height 6
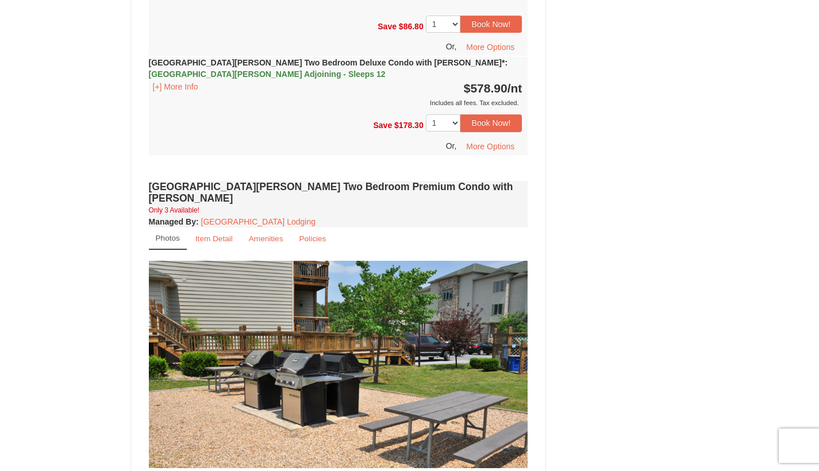
click at [373, 471] on span at bounding box center [373, 475] width 6 height 6
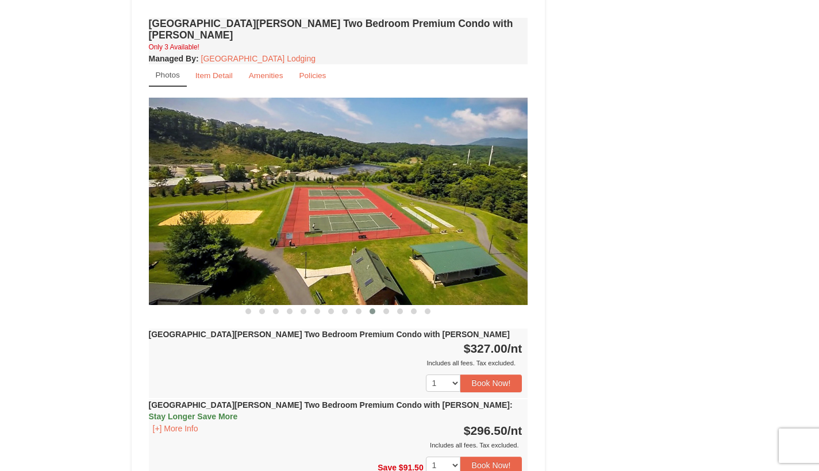
scroll to position [2880, 0]
click at [191, 422] on button "[+] More Info" at bounding box center [175, 428] width 53 height 13
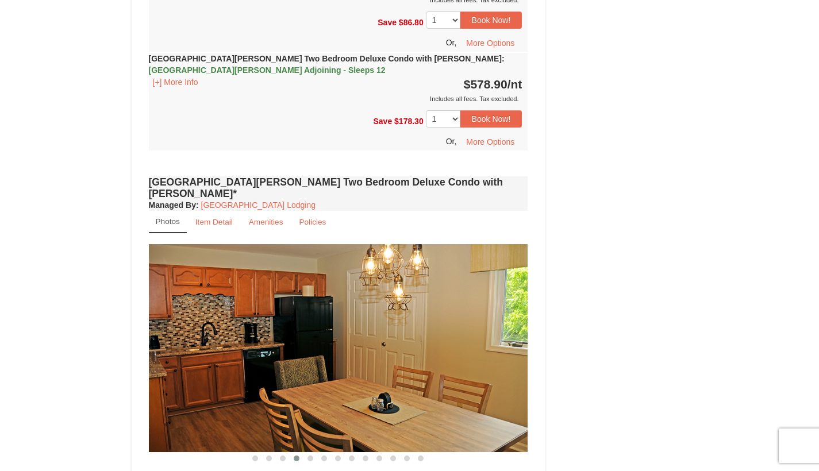
scroll to position [2004, 0]
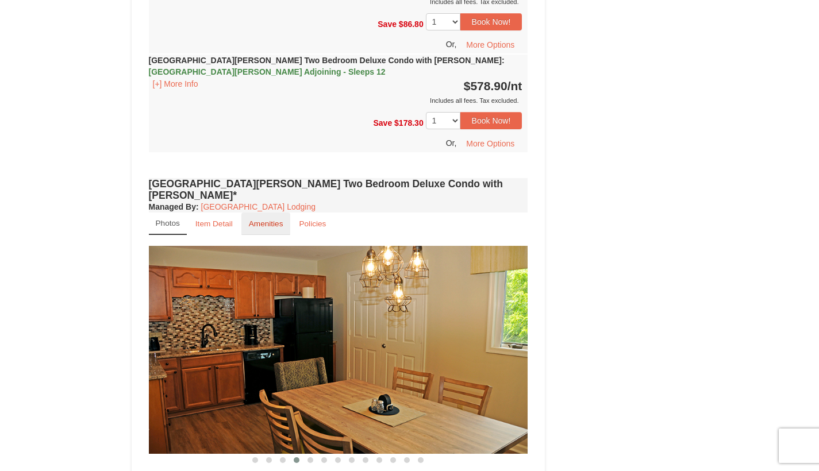
click at [256, 220] on small "Amenities" at bounding box center [266, 224] width 34 height 9
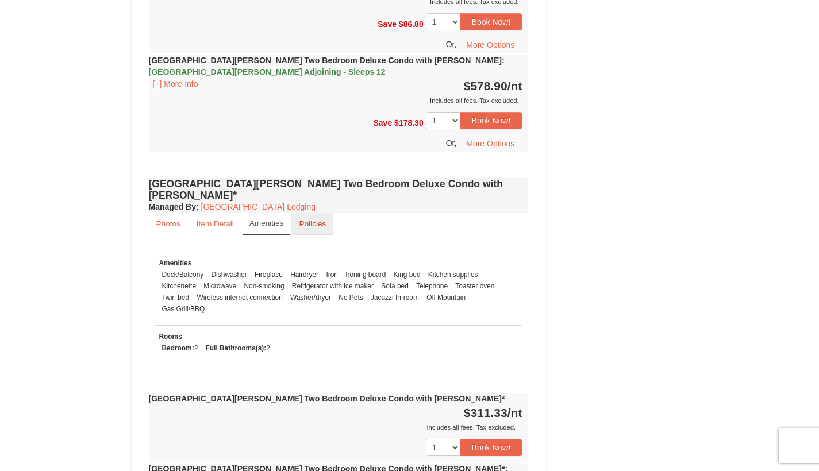
click at [305, 213] on link "Policies" at bounding box center [312, 224] width 42 height 22
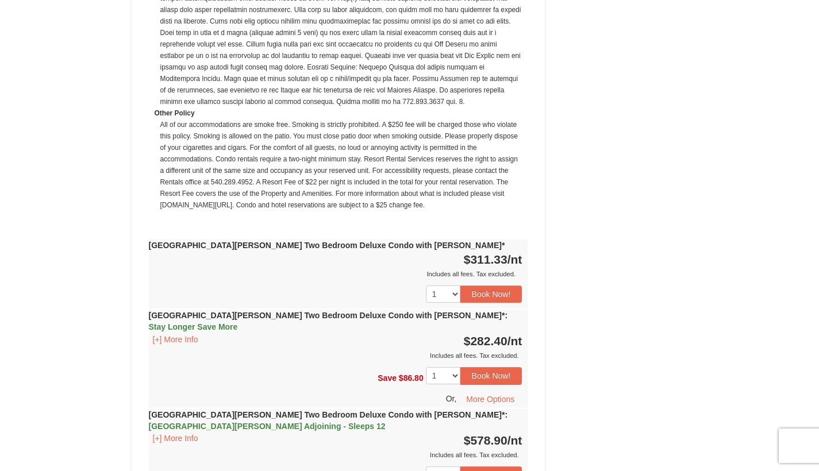
scroll to position [2581, 0]
click at [489, 366] on button "Book Now!" at bounding box center [492, 374] width 62 height 17
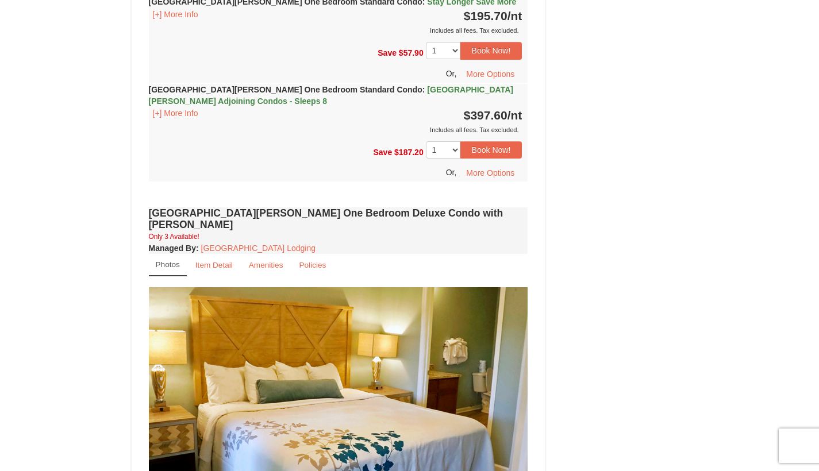
scroll to position [112, 0]
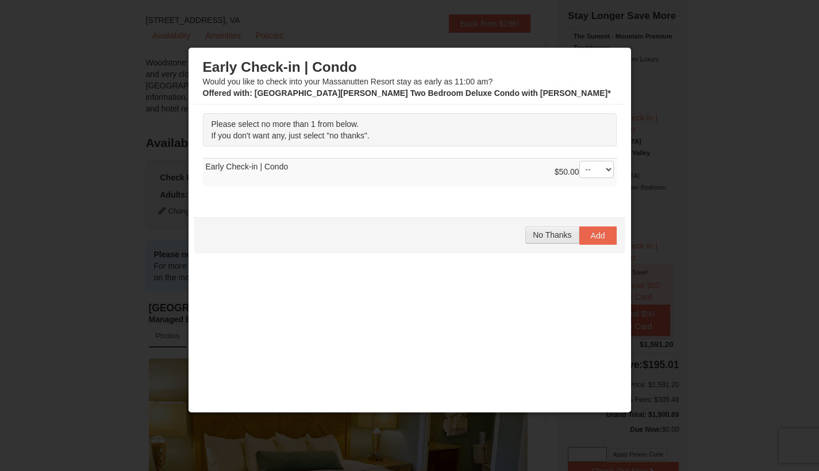
click at [535, 236] on span "No Thanks" at bounding box center [552, 235] width 39 height 9
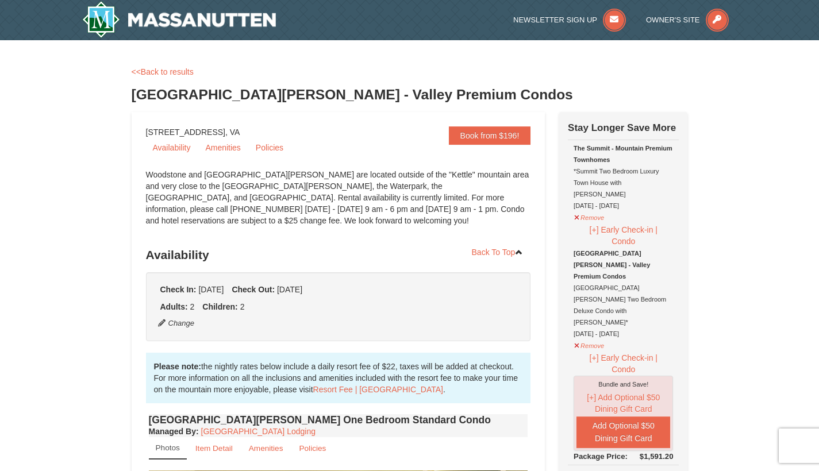
scroll to position [0, 0]
click at [615, 182] on div "The Summit - Mountain Premium Townhomes *Summit Two Bedroom Luxury Town House w…" at bounding box center [623, 177] width 99 height 69
click at [623, 224] on button "[+] Early Check-in | Condo" at bounding box center [623, 236] width 99 height 24
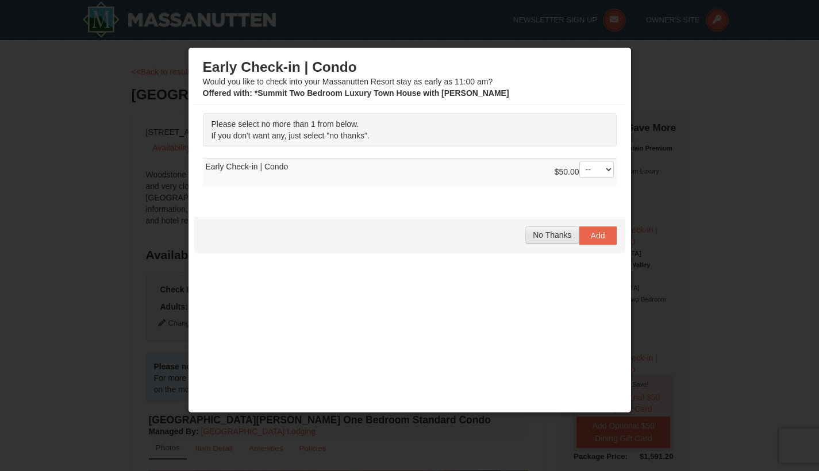
click at [536, 235] on span "No Thanks" at bounding box center [552, 235] width 39 height 9
click at [542, 235] on span "No Thanks" at bounding box center [552, 235] width 39 height 9
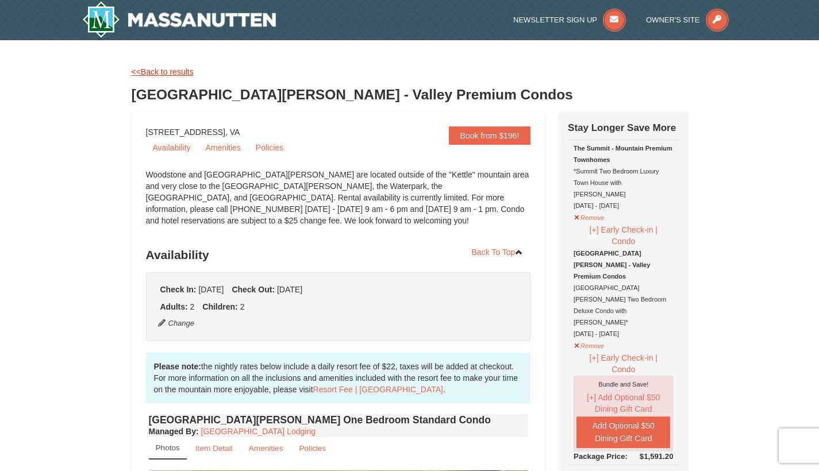
click at [172, 71] on link "<<Back to results" at bounding box center [163, 71] width 62 height 9
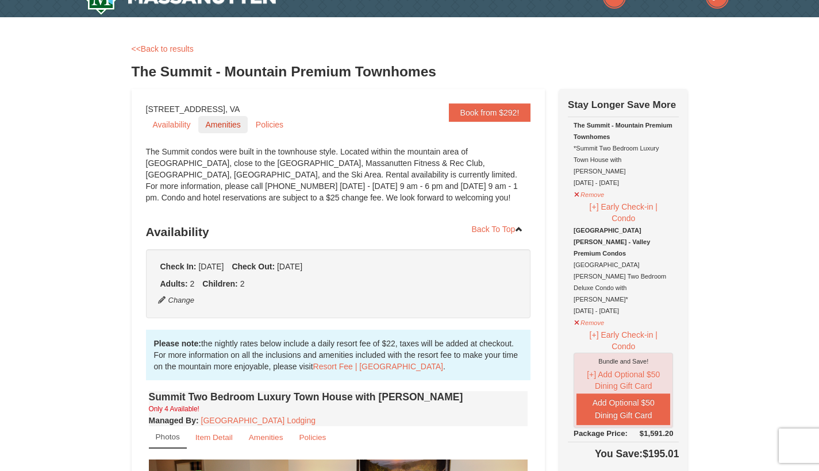
click at [223, 121] on link "Amenities" at bounding box center [222, 124] width 49 height 17
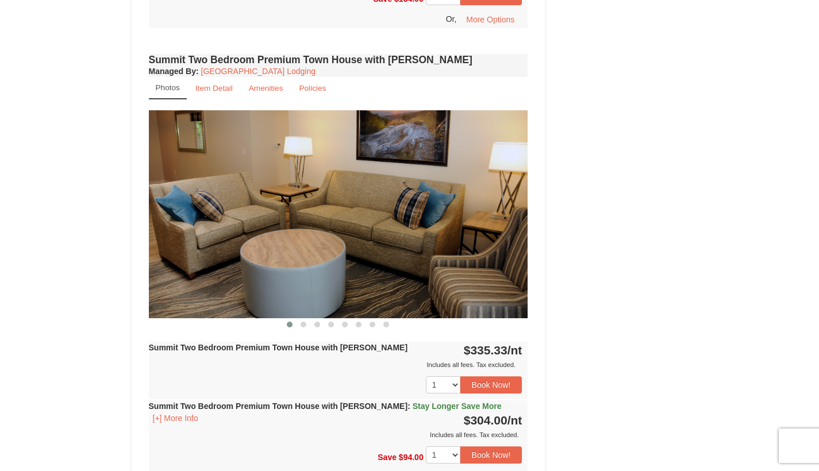
scroll to position [2072, 0]
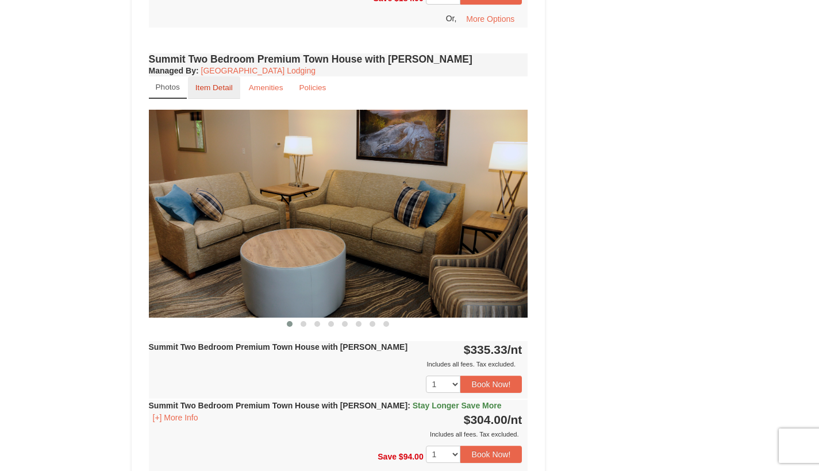
click at [222, 83] on small "Item Detail" at bounding box center [213, 87] width 37 height 9
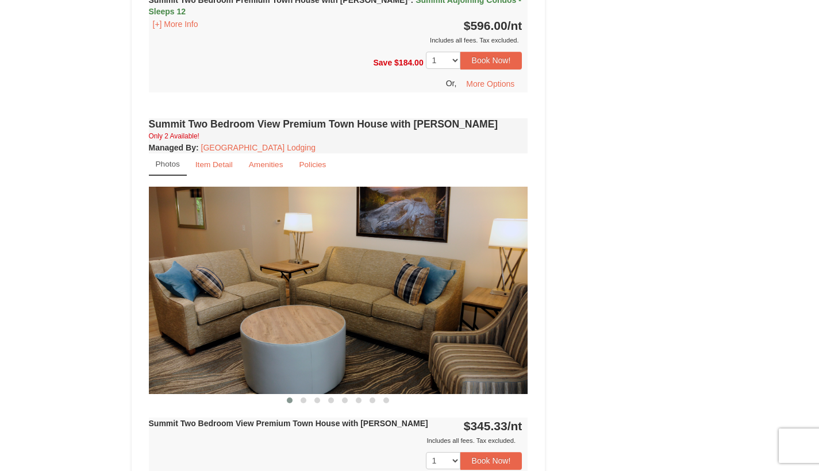
scroll to position [3017, 0]
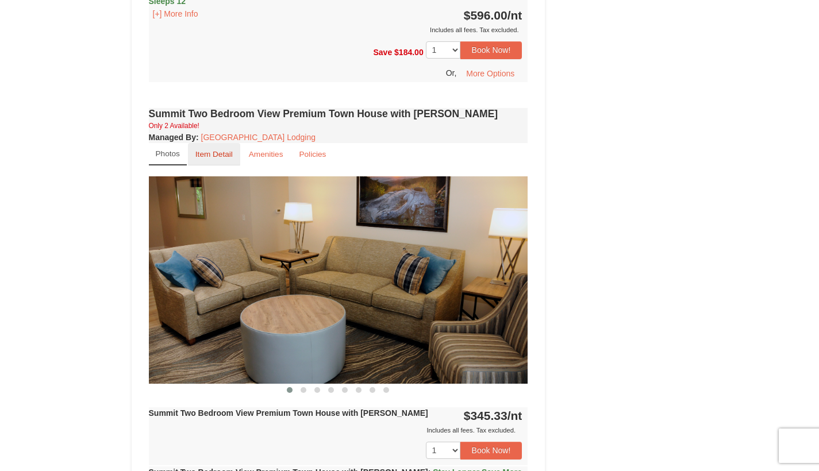
click at [215, 143] on link "Item Detail" at bounding box center [214, 154] width 52 height 22
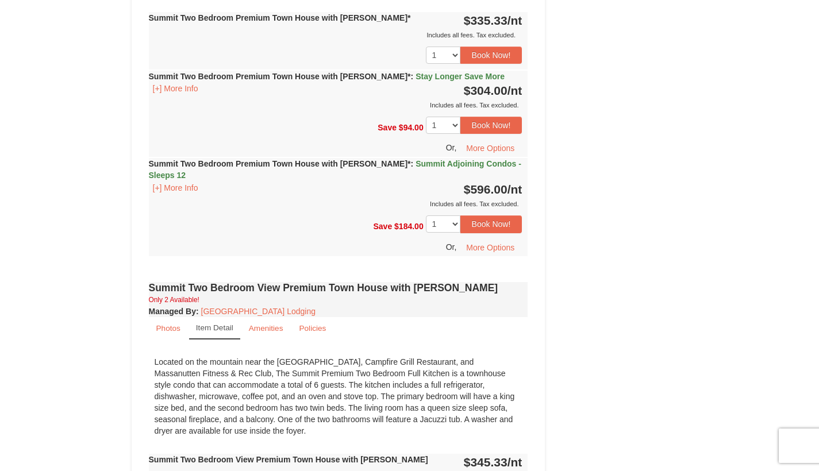
scroll to position [2836, 0]
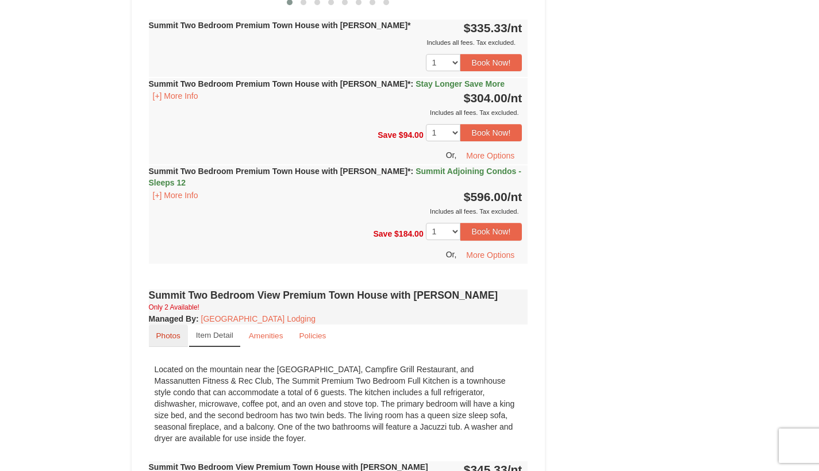
click at [171, 332] on small "Photos" at bounding box center [168, 336] width 24 height 9
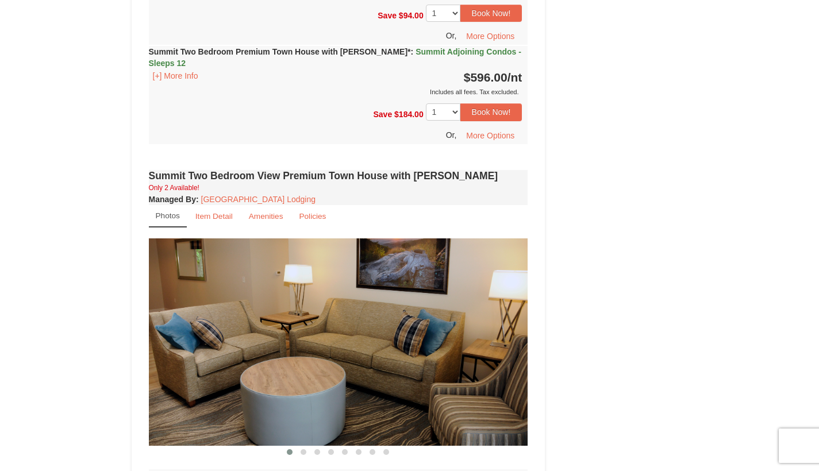
scroll to position [2971, 0]
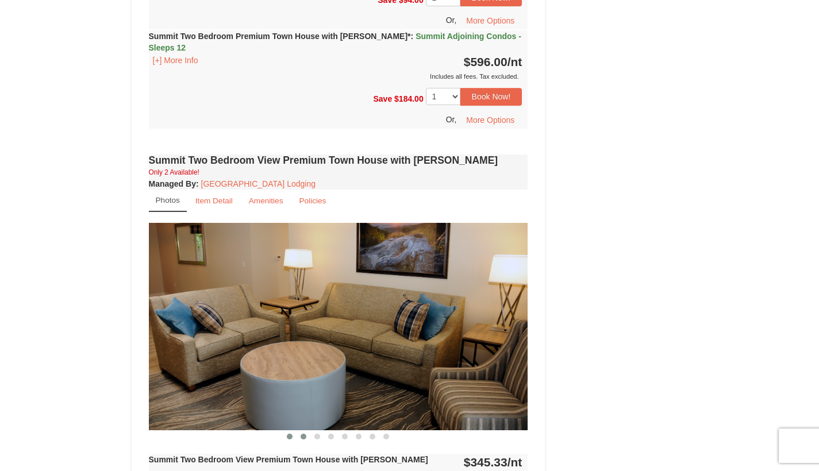
click at [305, 431] on button at bounding box center [304, 436] width 14 height 11
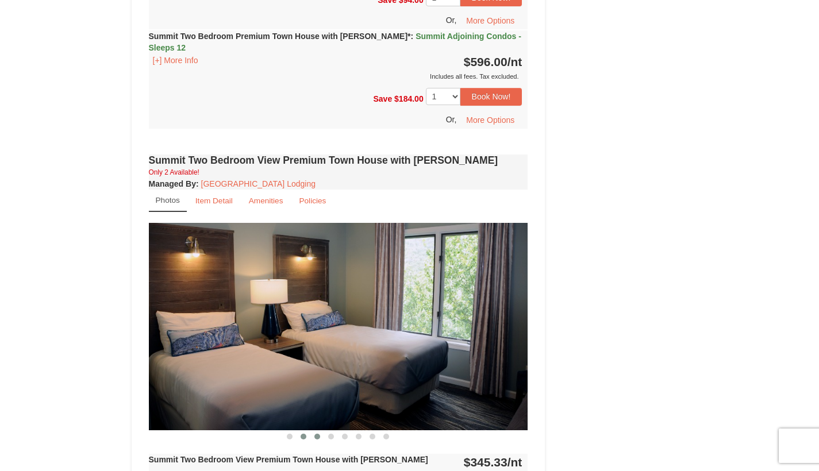
click at [320, 431] on button at bounding box center [317, 436] width 14 height 11
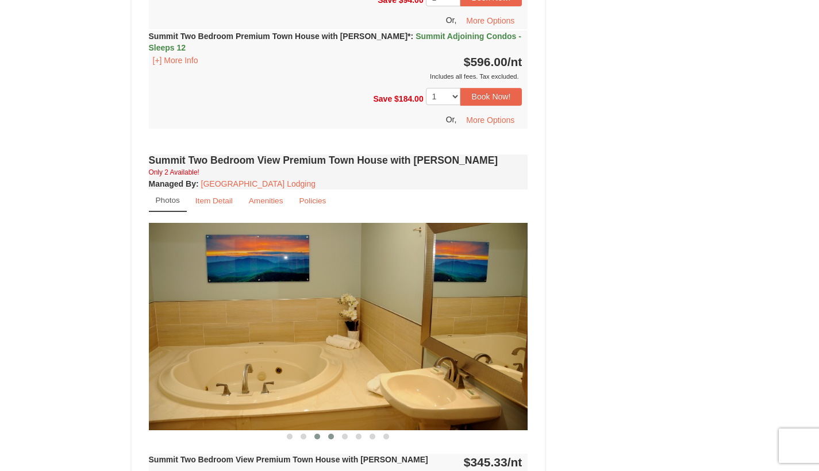
click at [330, 434] on span at bounding box center [331, 437] width 6 height 6
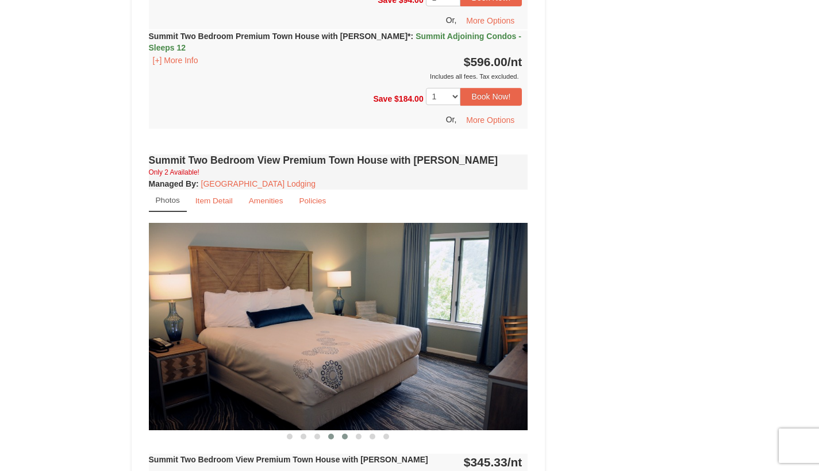
click at [345, 434] on span at bounding box center [345, 437] width 6 height 6
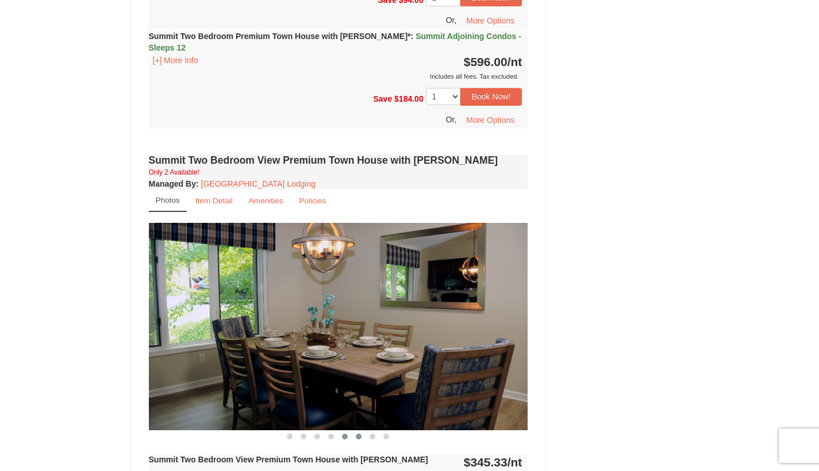
click at [358, 434] on span at bounding box center [359, 437] width 6 height 6
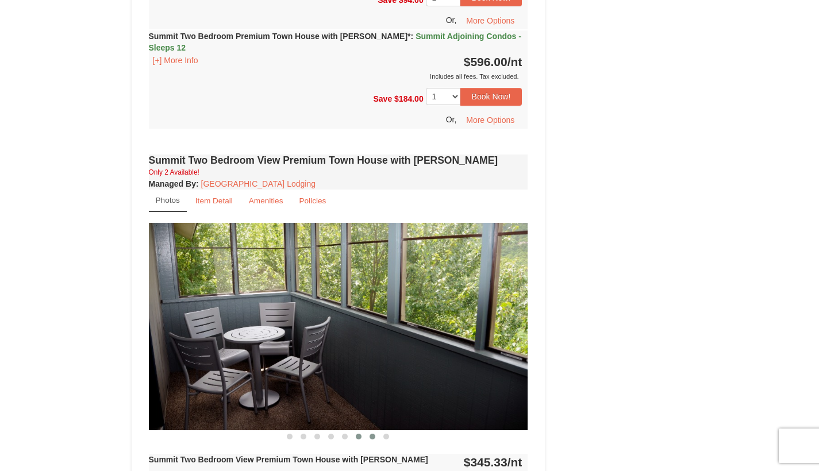
click at [373, 434] on span at bounding box center [373, 437] width 6 height 6
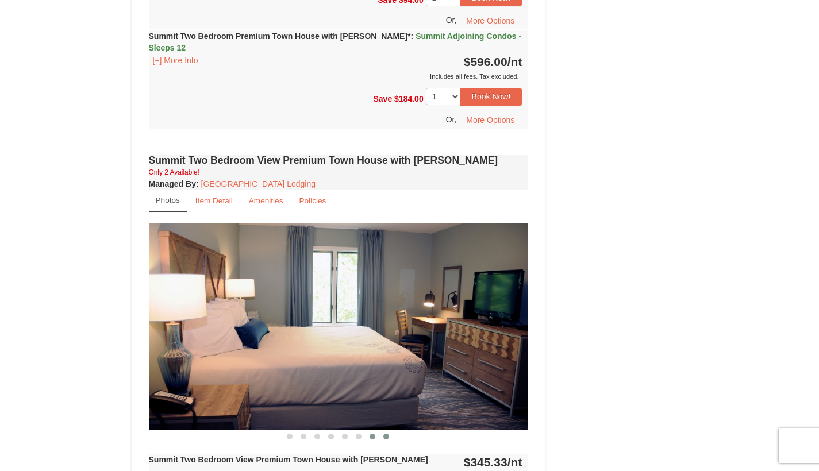
click at [386, 434] on span at bounding box center [386, 437] width 6 height 6
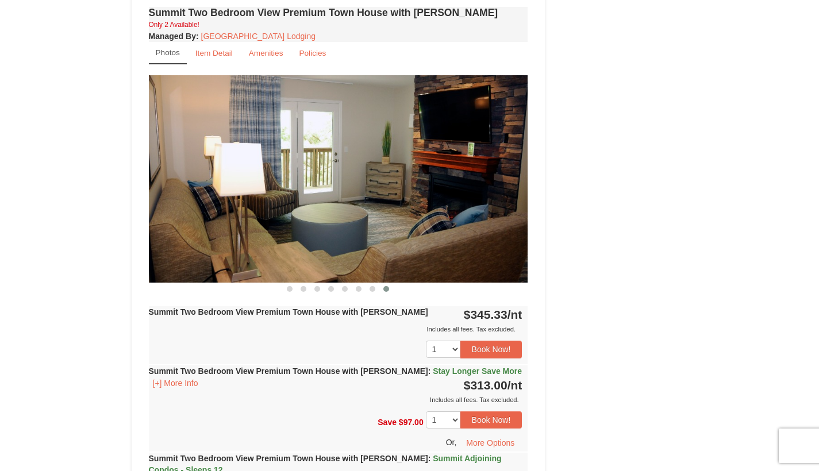
scroll to position [3120, 0]
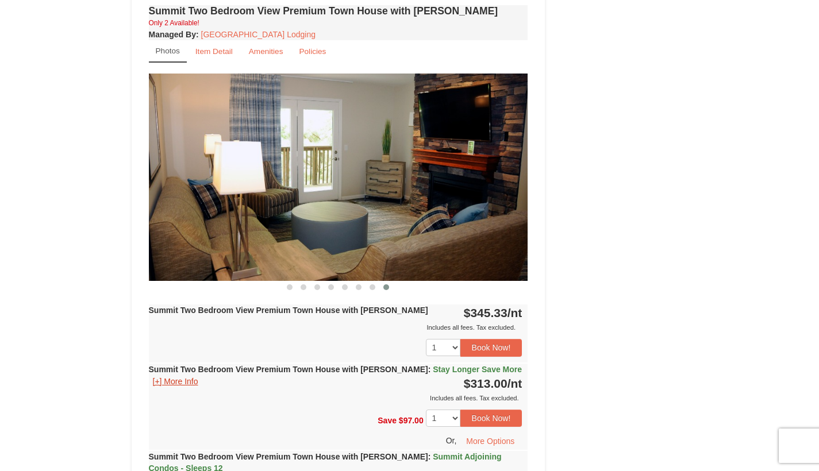
click at [191, 375] on button "[+] More Info" at bounding box center [175, 381] width 53 height 13
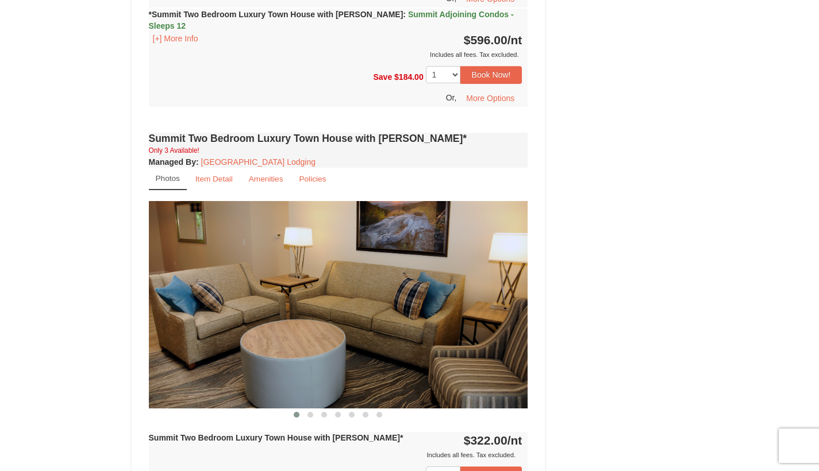
scroll to position [1414, 0]
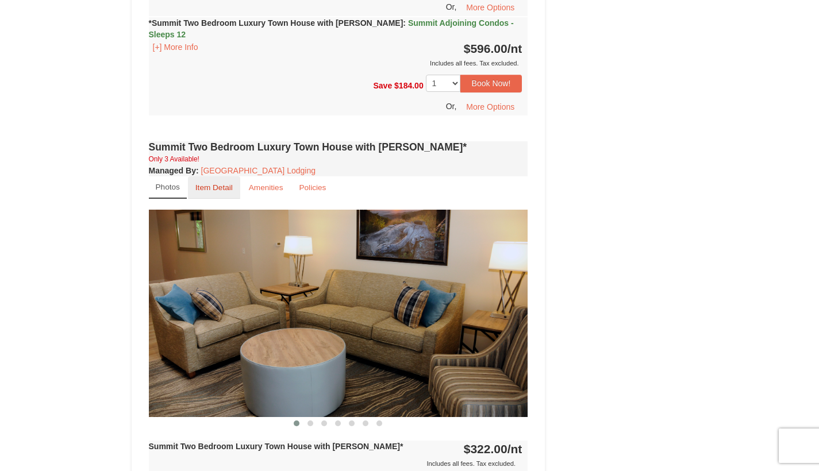
click at [209, 183] on small "Item Detail" at bounding box center [213, 187] width 37 height 9
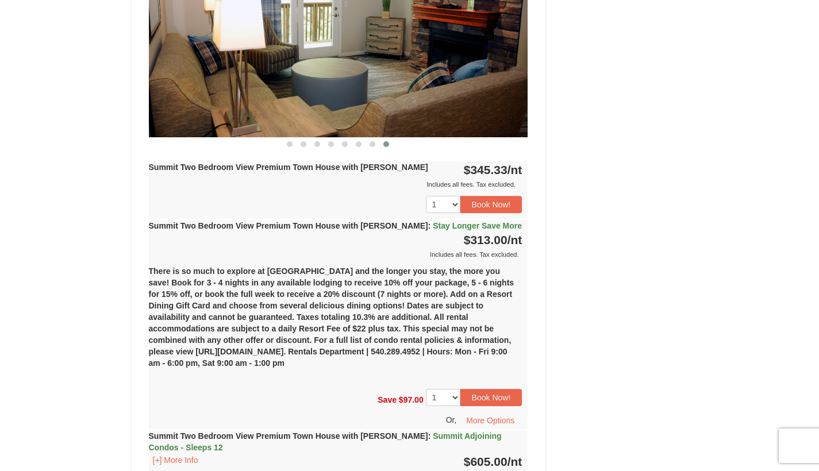
scroll to position [3140, 0]
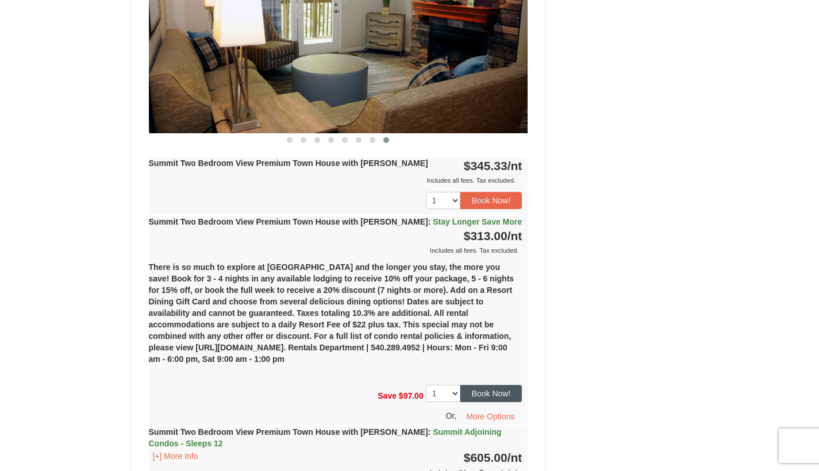
click at [503, 385] on button "Book Now!" at bounding box center [492, 393] width 62 height 17
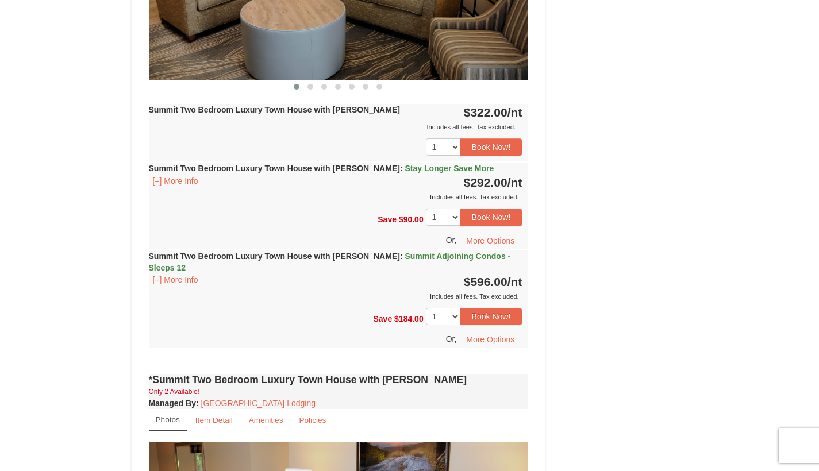
scroll to position [112, 0]
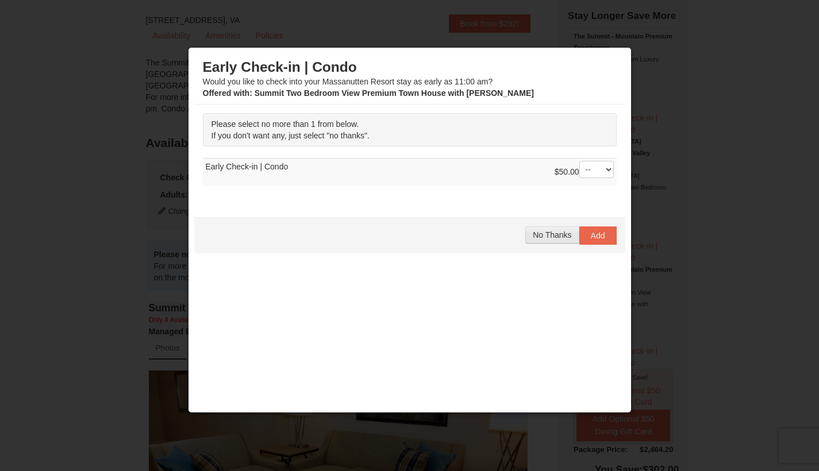
click at [546, 236] on span "No Thanks" at bounding box center [552, 235] width 39 height 9
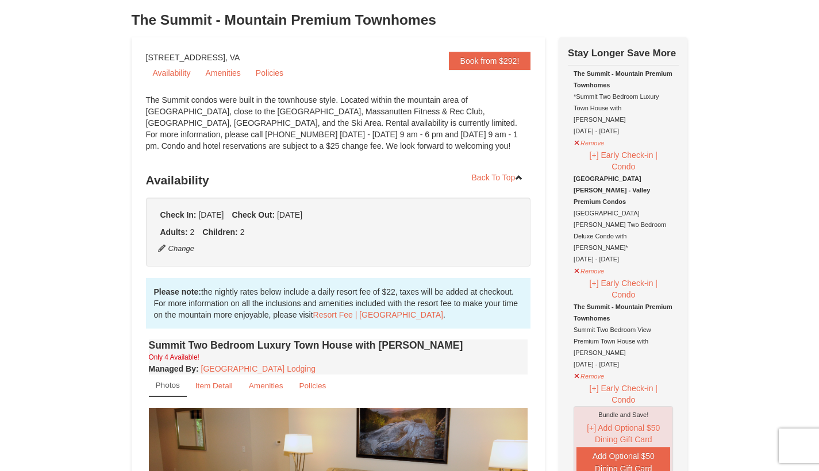
scroll to position [74, 0]
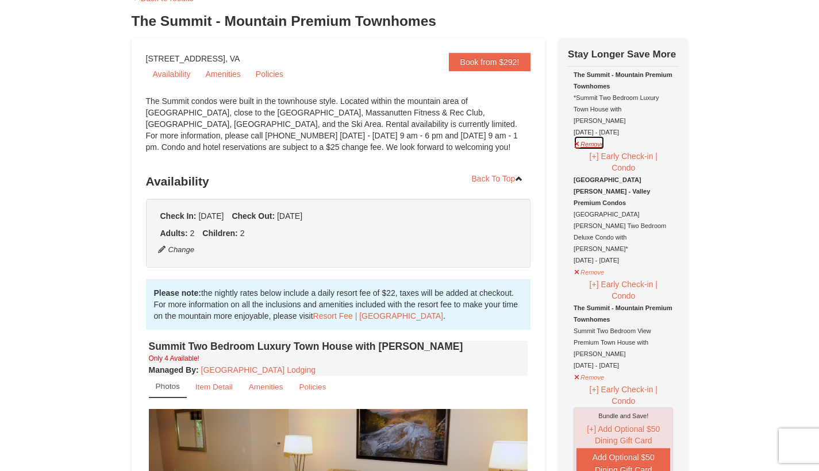
click at [596, 136] on button "Remove" at bounding box center [589, 143] width 31 height 14
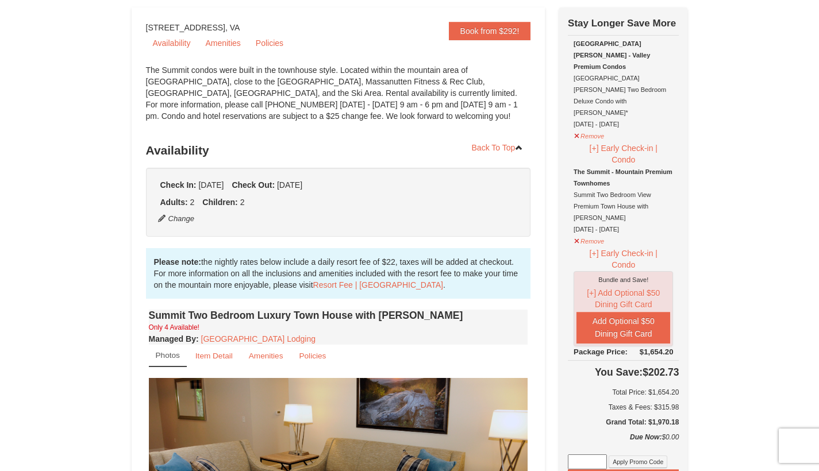
scroll to position [108, 0]
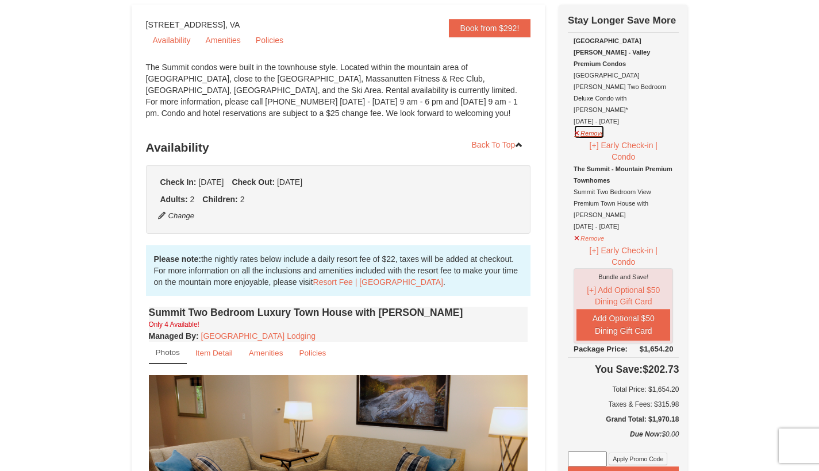
click at [593, 125] on button "Remove" at bounding box center [589, 132] width 31 height 14
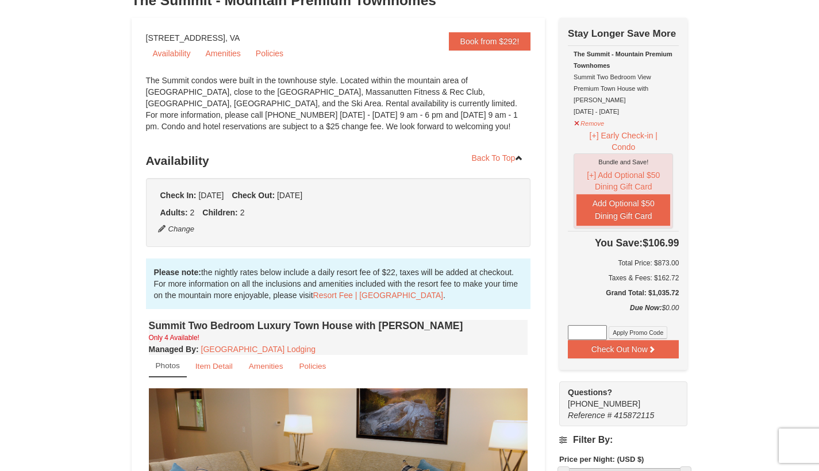
scroll to position [82, 0]
